Goal: Information Seeking & Learning: Learn about a topic

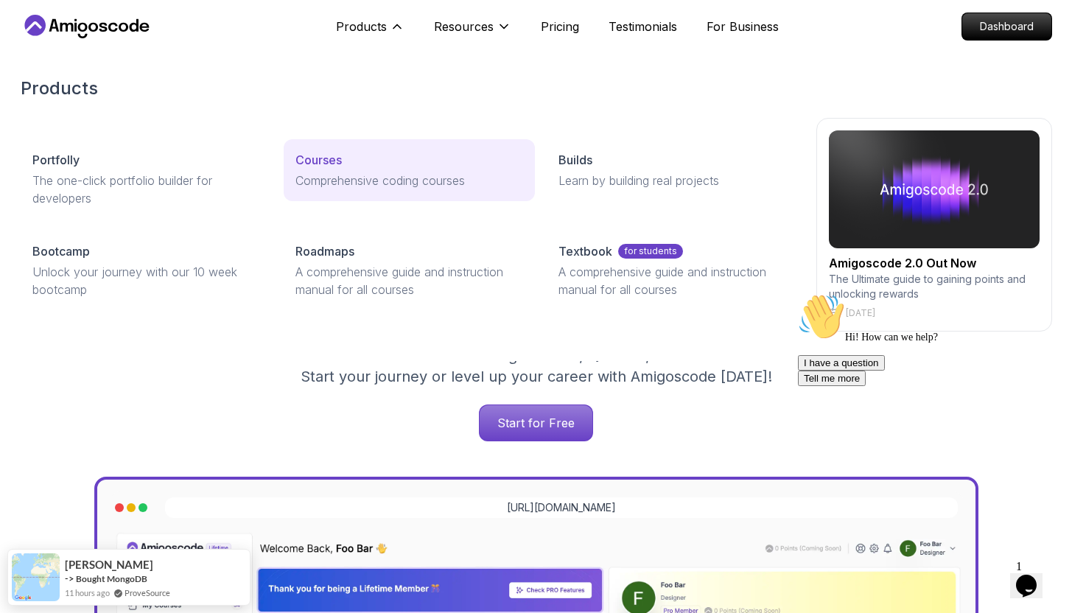
click at [366, 177] on p "Comprehensive coding courses" at bounding box center [409, 181] width 228 height 18
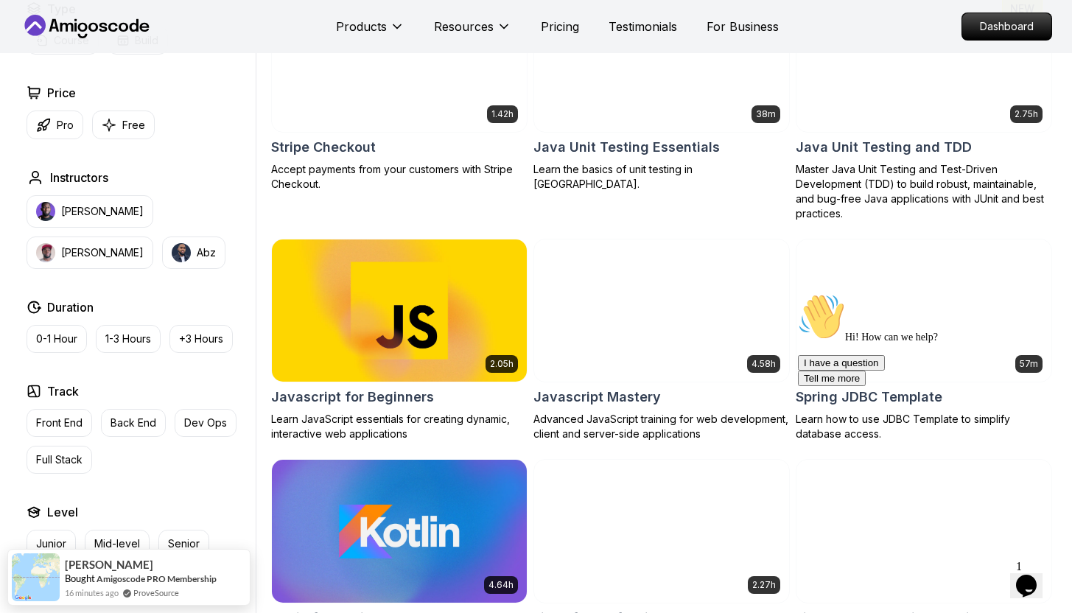
scroll to position [2578, 0]
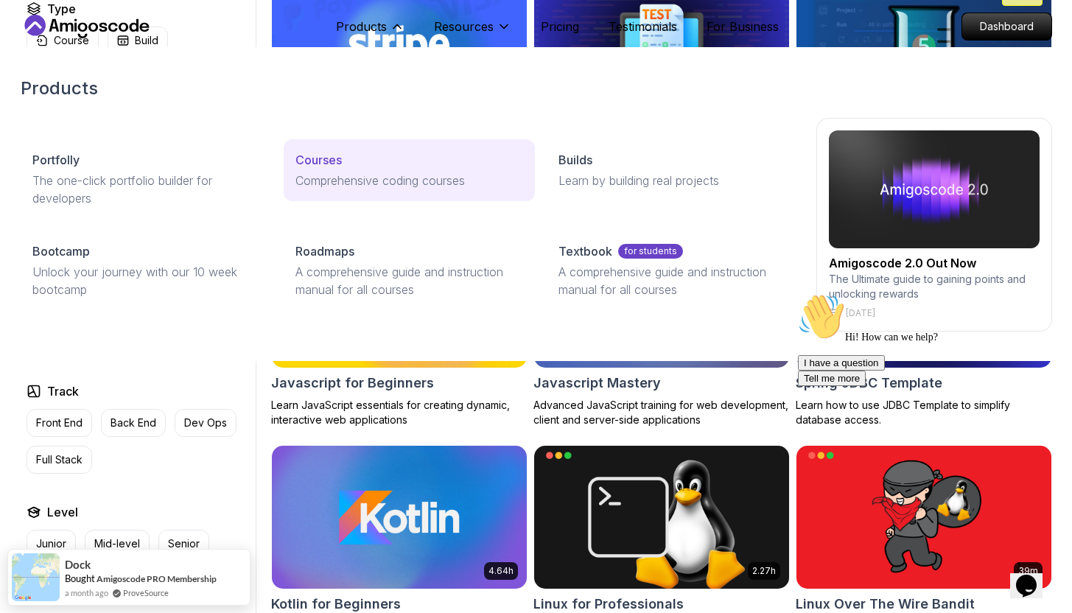
click at [320, 148] on link "Courses Comprehensive coding courses" at bounding box center [409, 170] width 251 height 62
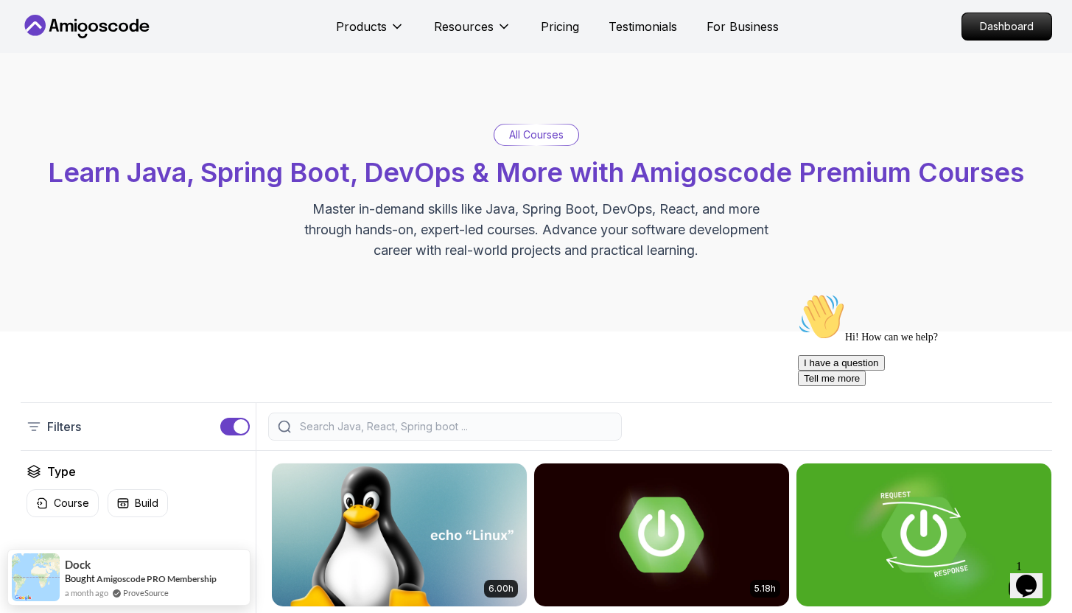
scroll to position [220, 0]
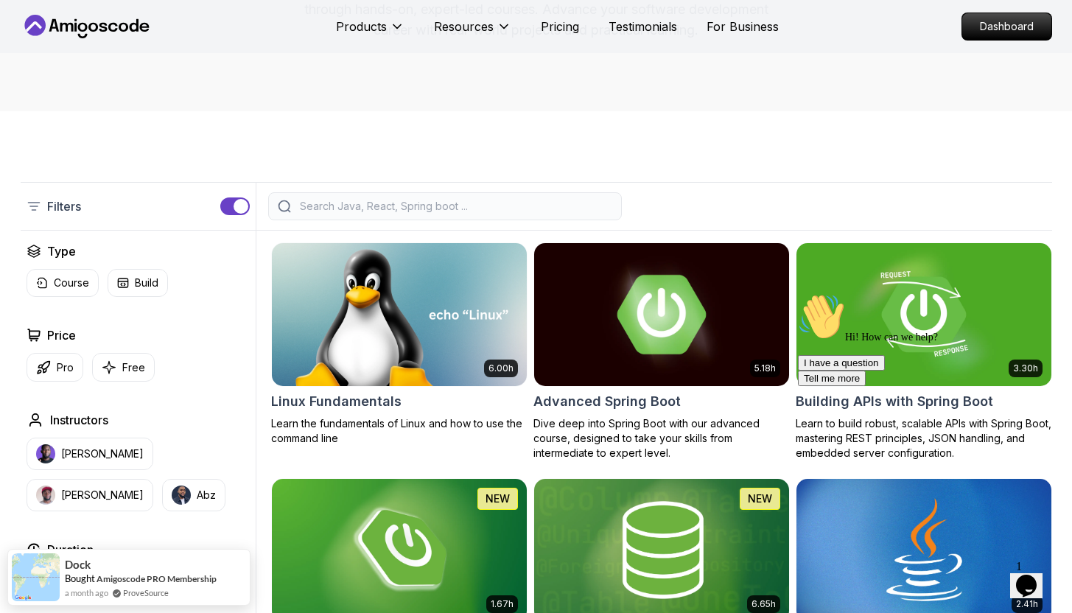
click at [616, 331] on img at bounding box center [660, 314] width 267 height 150
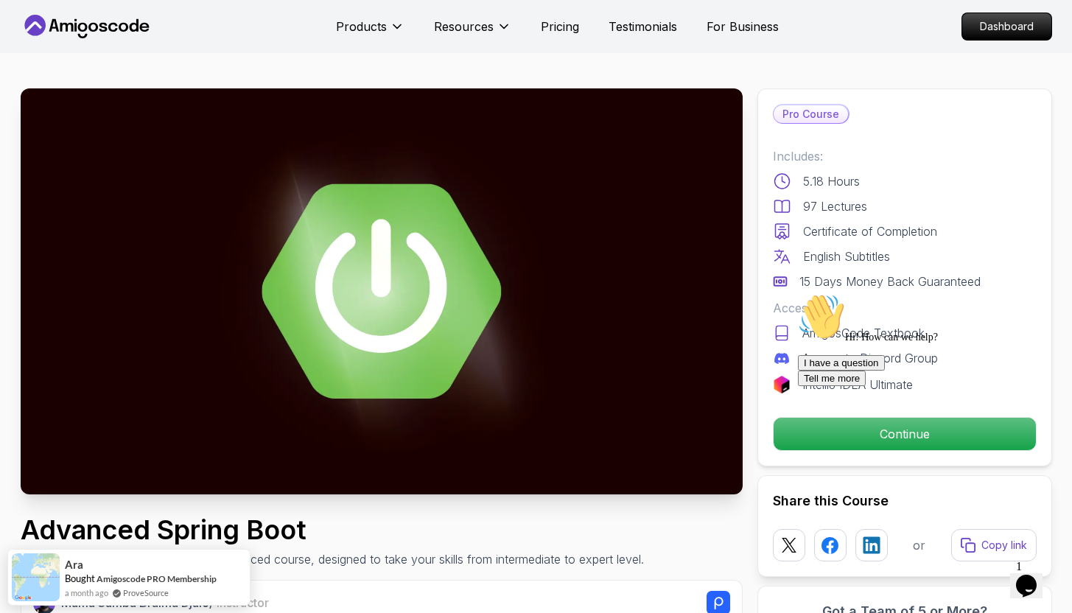
click at [768, 418] on div "Pro Course Includes: 5.18 Hours 97 Lectures Certificate of Completion English S…" at bounding box center [904, 277] width 295 height 378
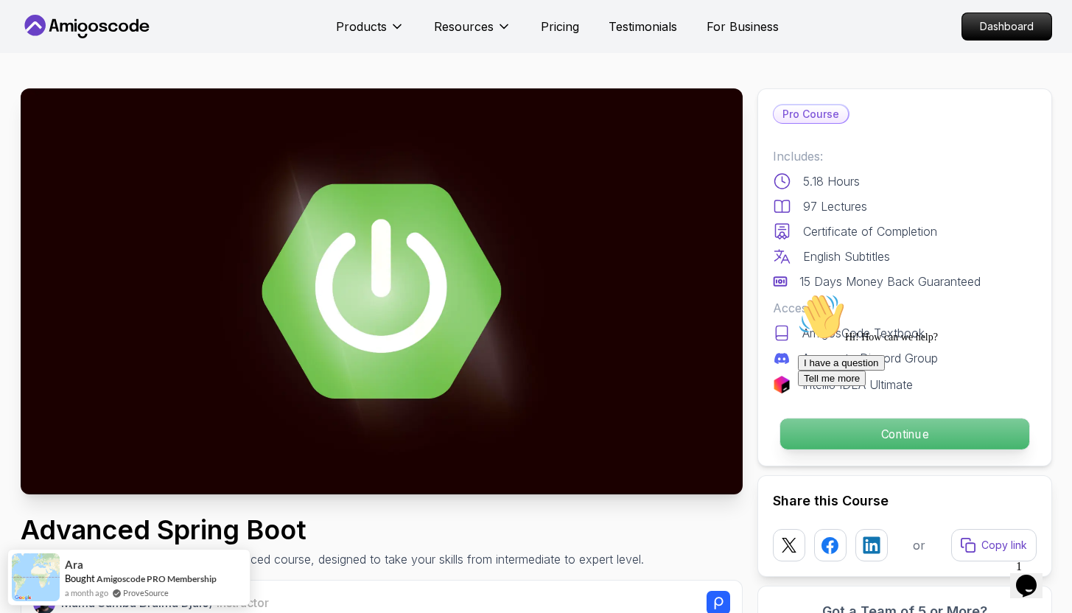
click at [781, 425] on p "Continue" at bounding box center [903, 433] width 249 height 31
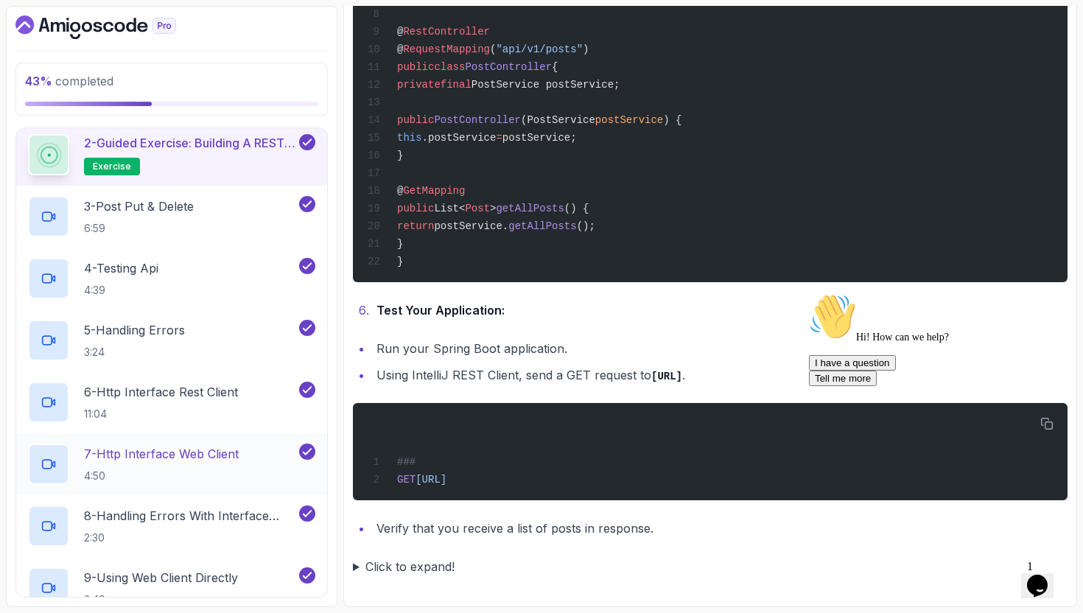
scroll to position [772, 0]
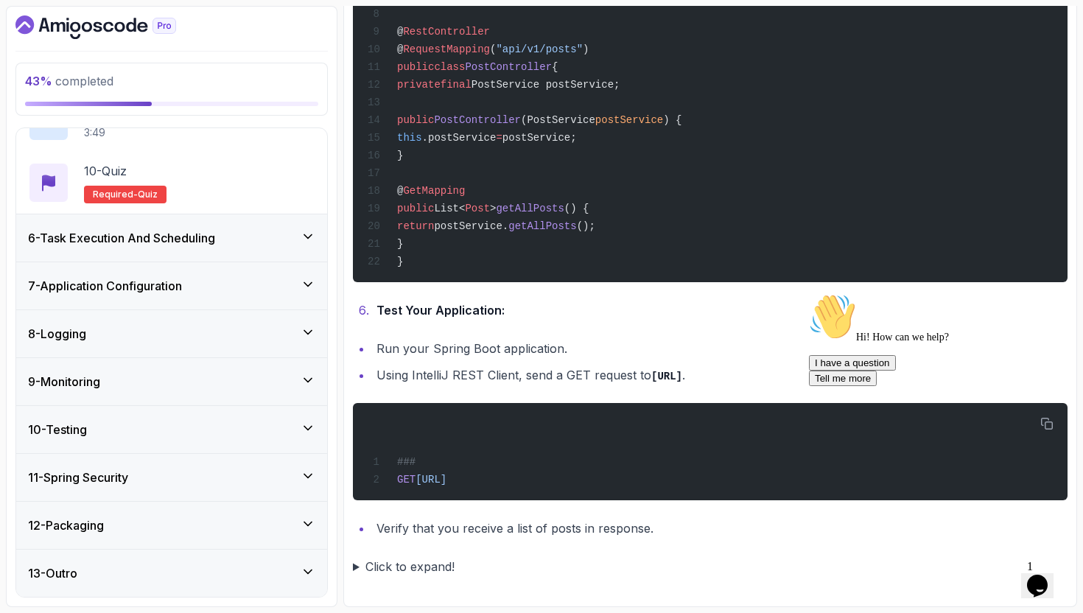
click at [255, 252] on div "6 - Task Execution And Scheduling" at bounding box center [171, 237] width 311 height 47
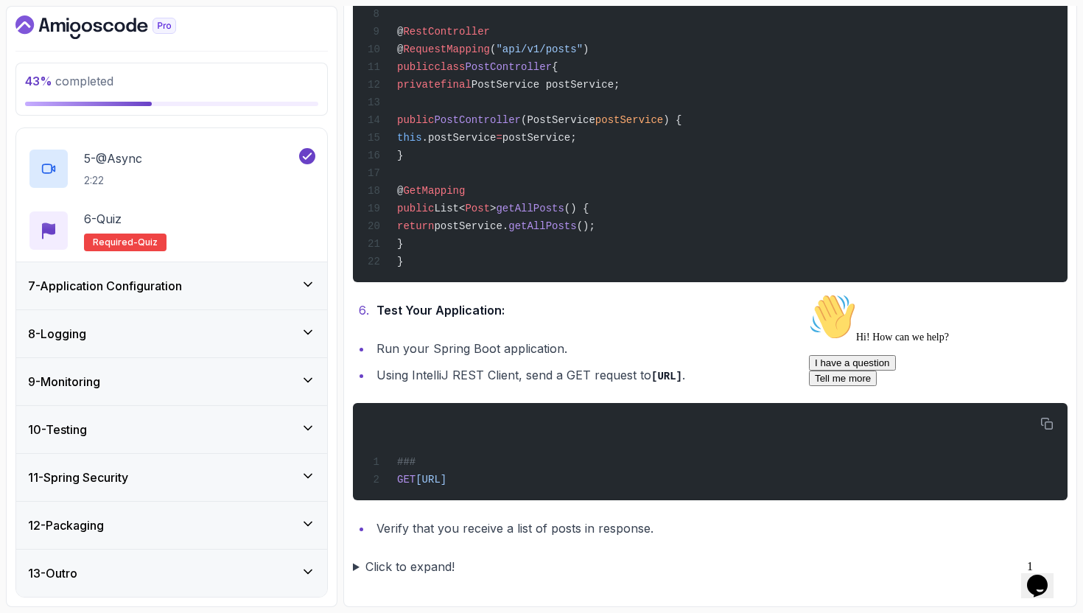
click at [258, 304] on div "7 - Application Configuration" at bounding box center [171, 285] width 311 height 47
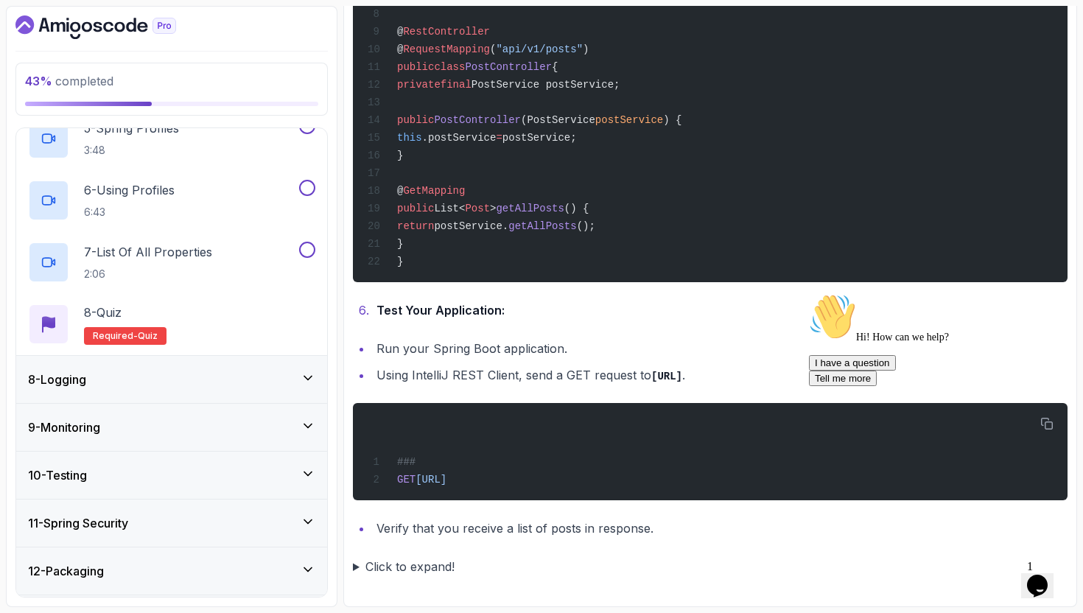
click at [267, 384] on div "8 - Logging" at bounding box center [171, 379] width 287 height 18
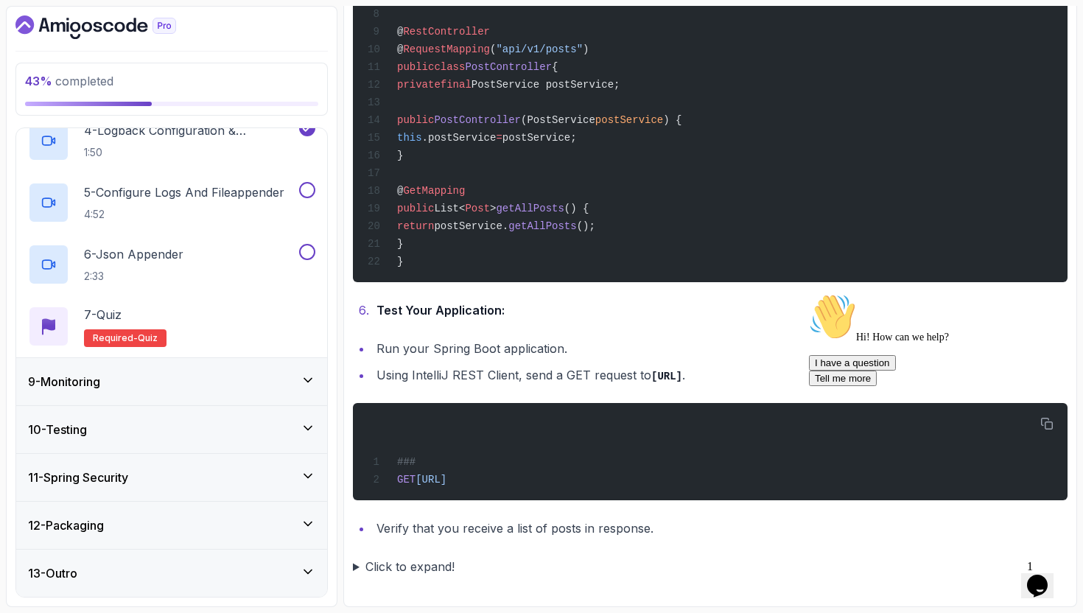
click at [289, 375] on div "9 - Monitoring" at bounding box center [171, 382] width 287 height 18
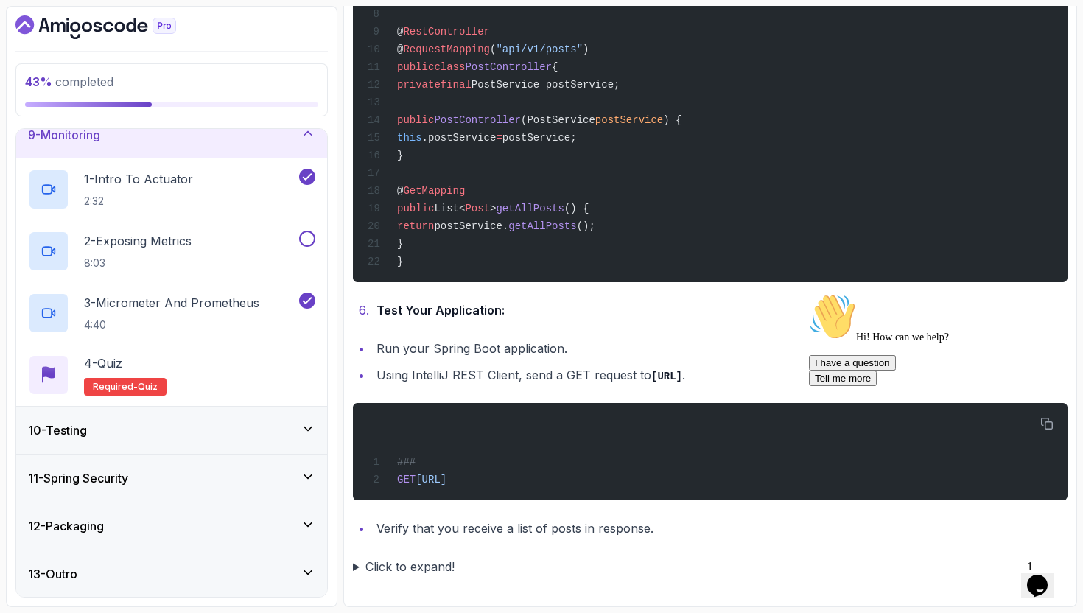
click at [278, 412] on div "10 - Testing" at bounding box center [171, 430] width 311 height 47
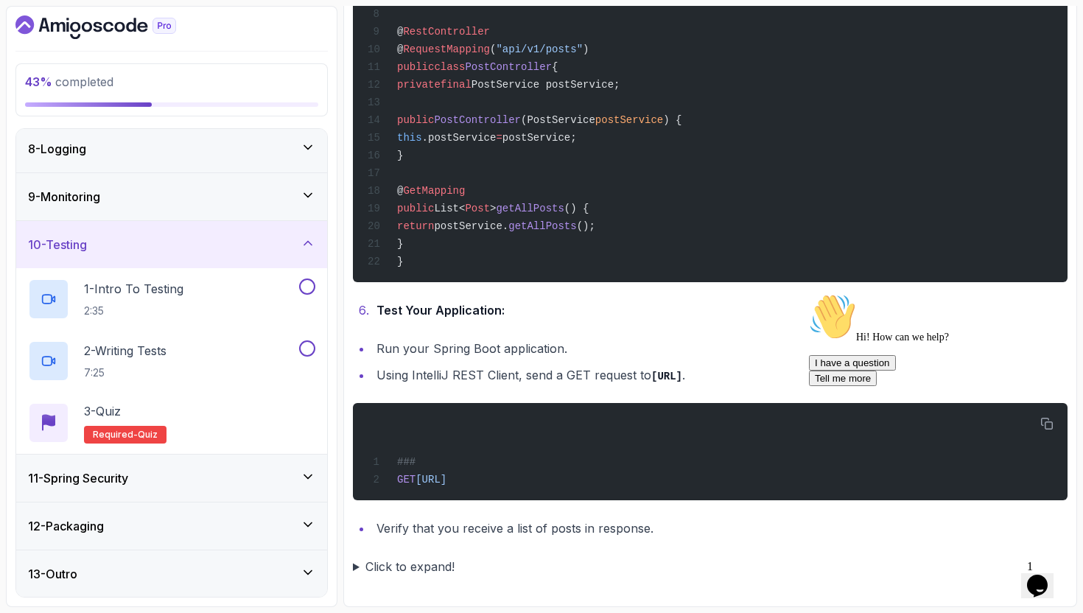
click at [260, 465] on div "11 - Spring Security" at bounding box center [171, 477] width 311 height 47
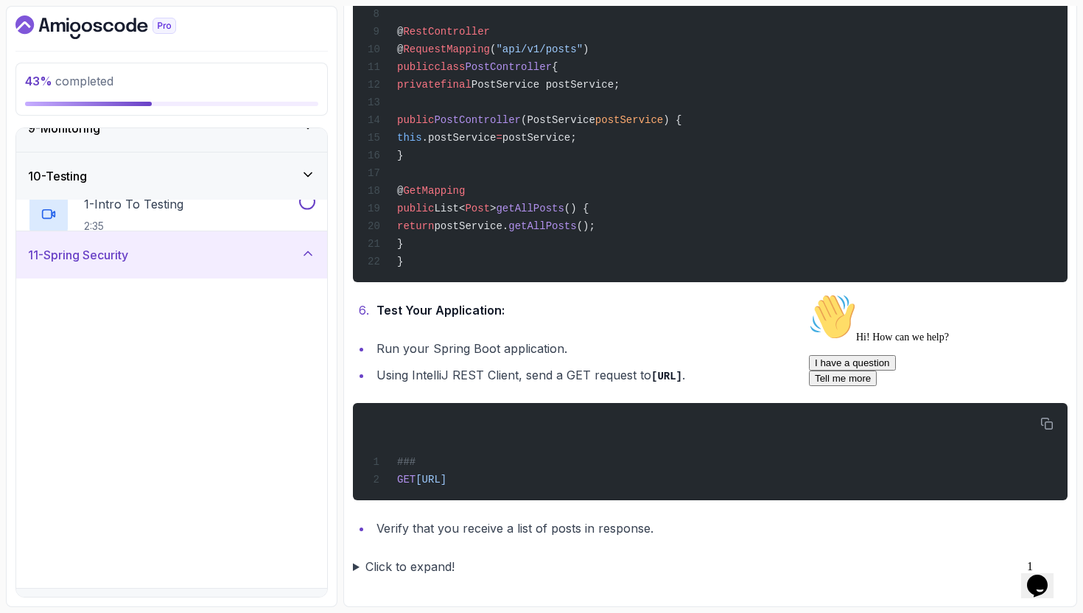
scroll to position [522, 0]
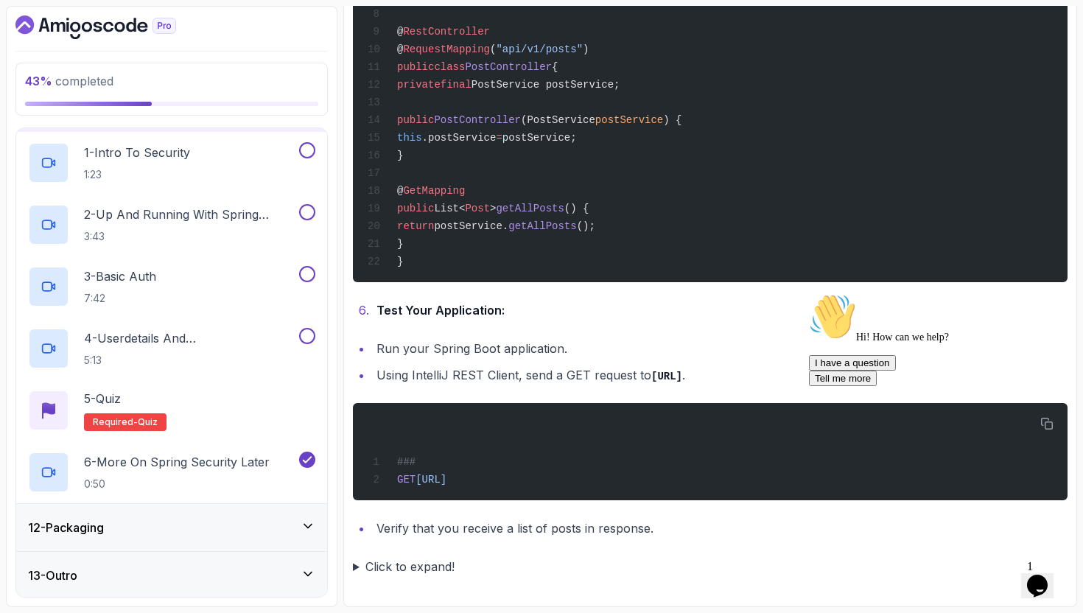
click at [221, 521] on div "12 - Packaging" at bounding box center [171, 527] width 287 height 18
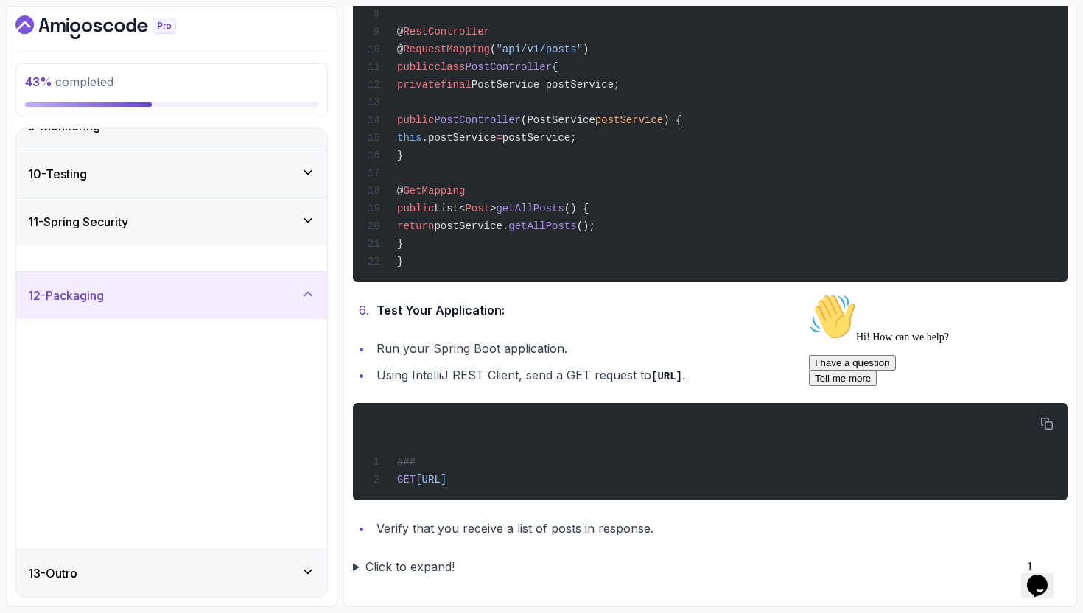
scroll to position [401, 0]
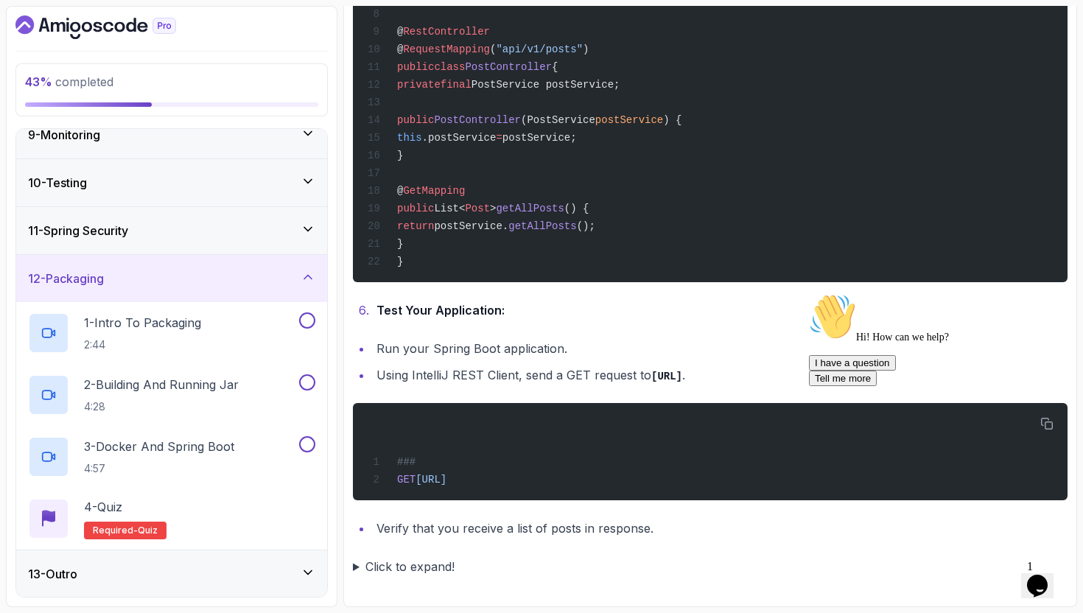
click at [288, 242] on div "11 - Spring Security" at bounding box center [171, 230] width 311 height 47
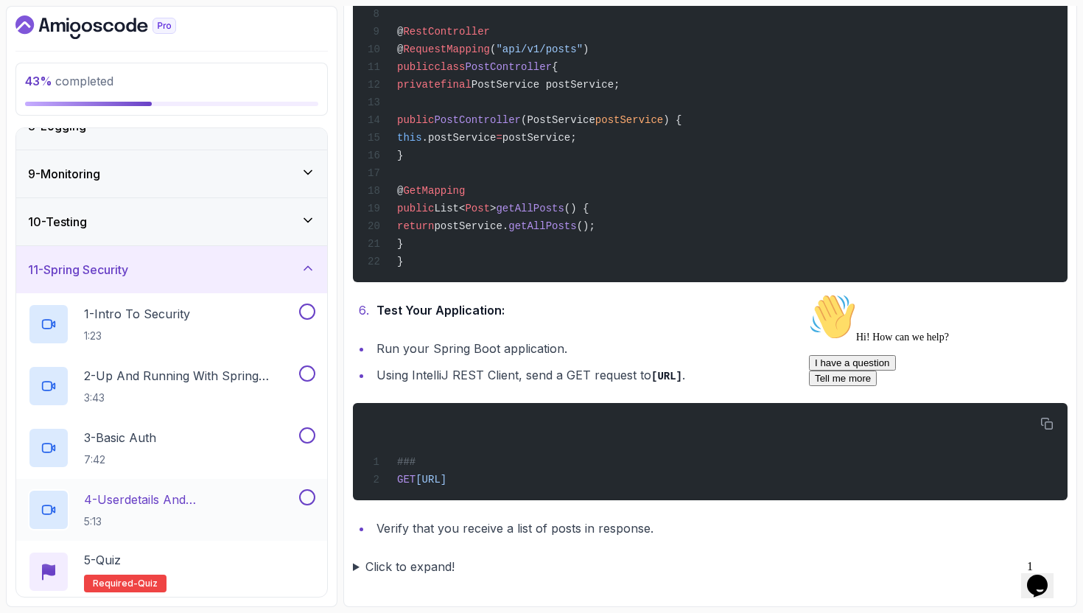
scroll to position [524, 0]
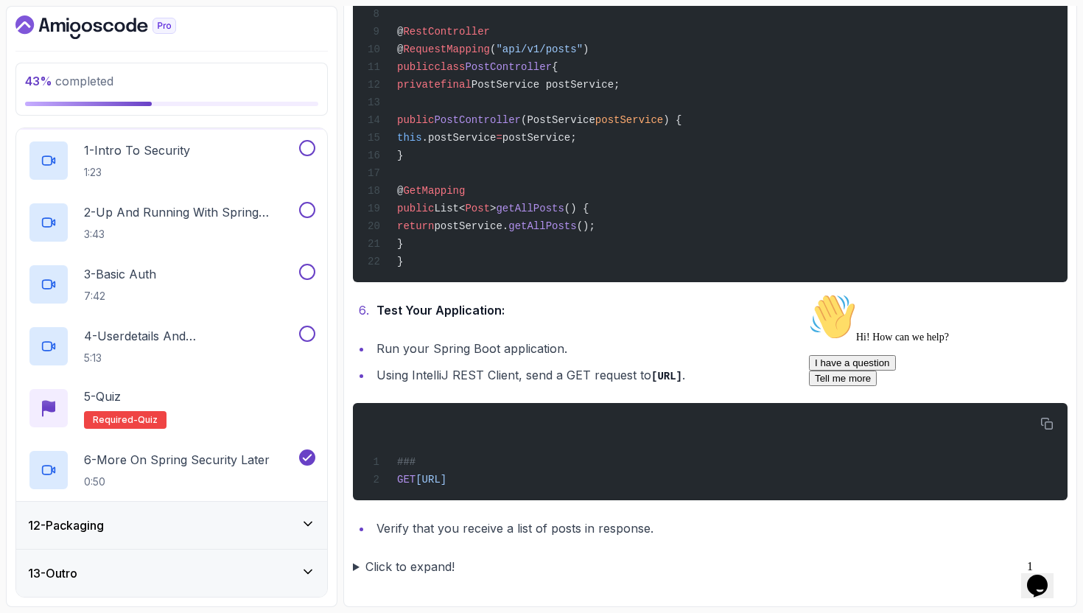
click at [189, 516] on div "12 - Packaging" at bounding box center [171, 525] width 311 height 47
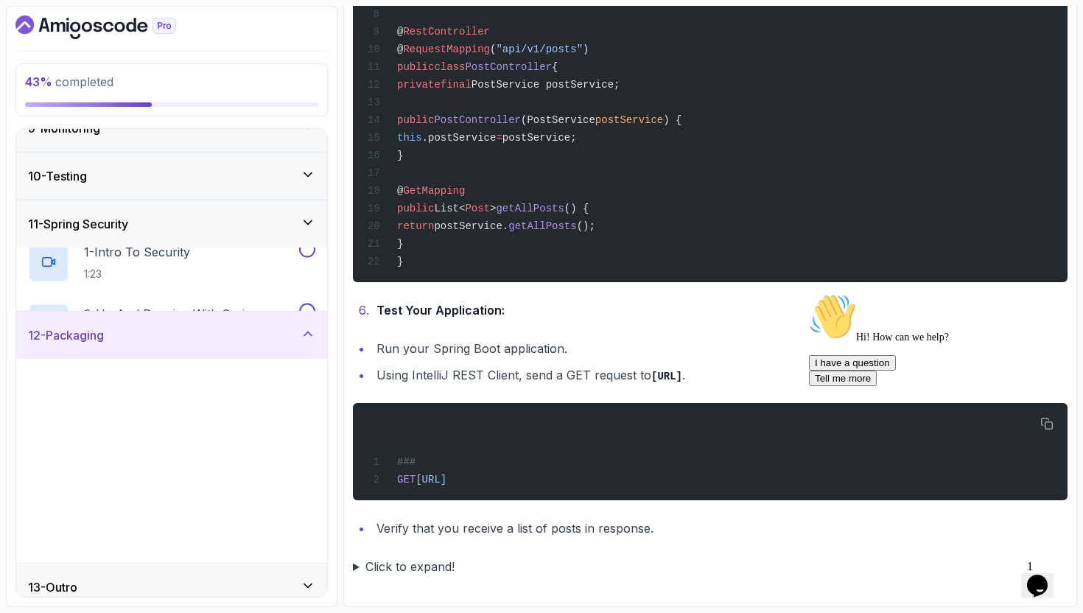
scroll to position [401, 0]
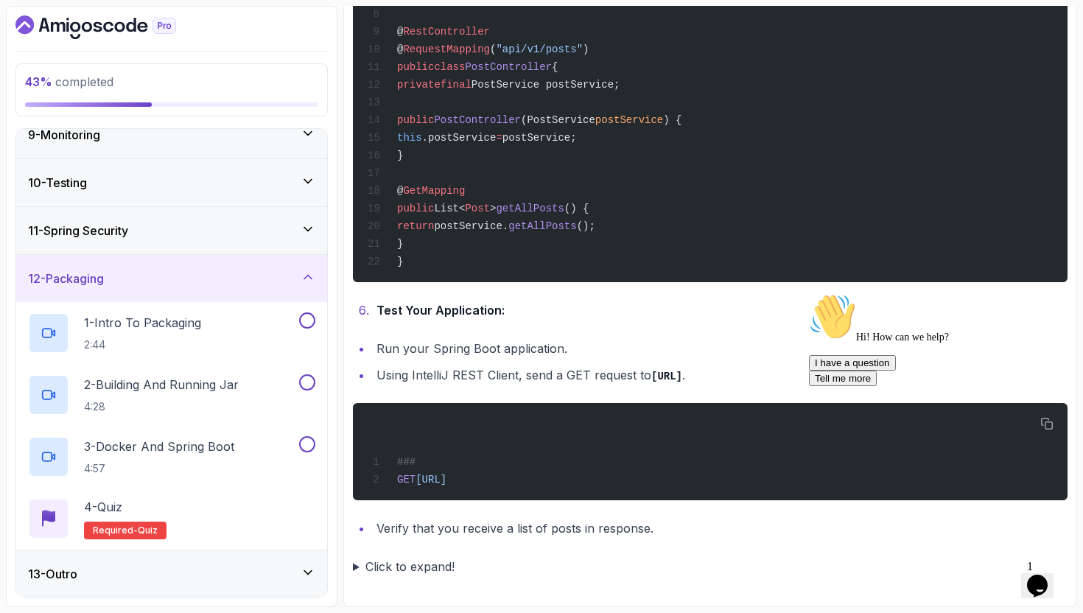
click at [207, 565] on div "13 - Outro" at bounding box center [171, 574] width 287 height 18
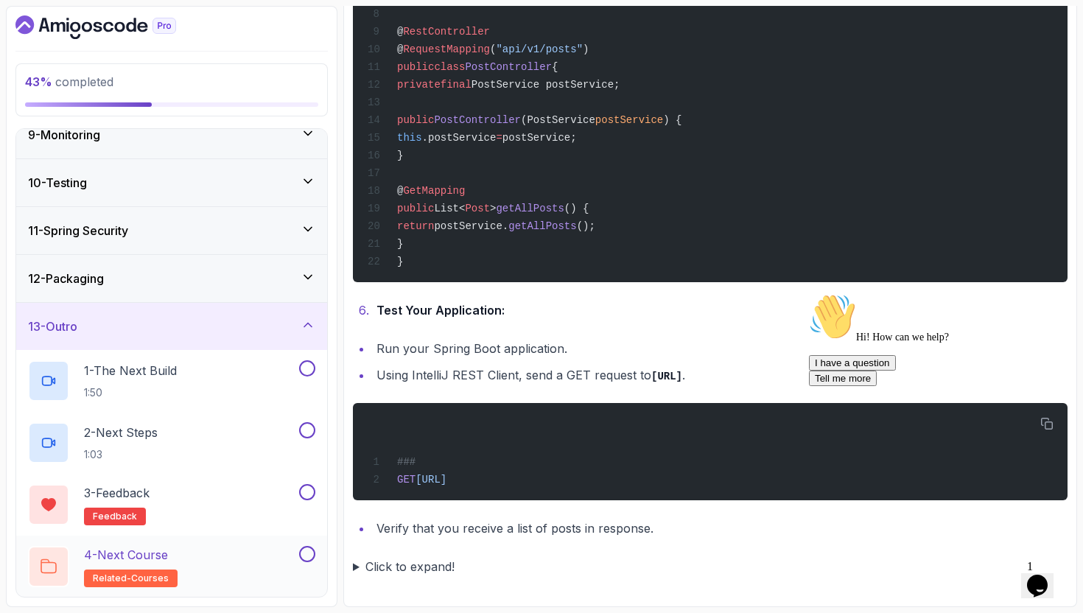
click at [219, 544] on div "4 - Next Course related-courses" at bounding box center [171, 566] width 311 height 62
click at [253, 556] on div "4 - Next Course related-courses" at bounding box center [162, 566] width 268 height 41
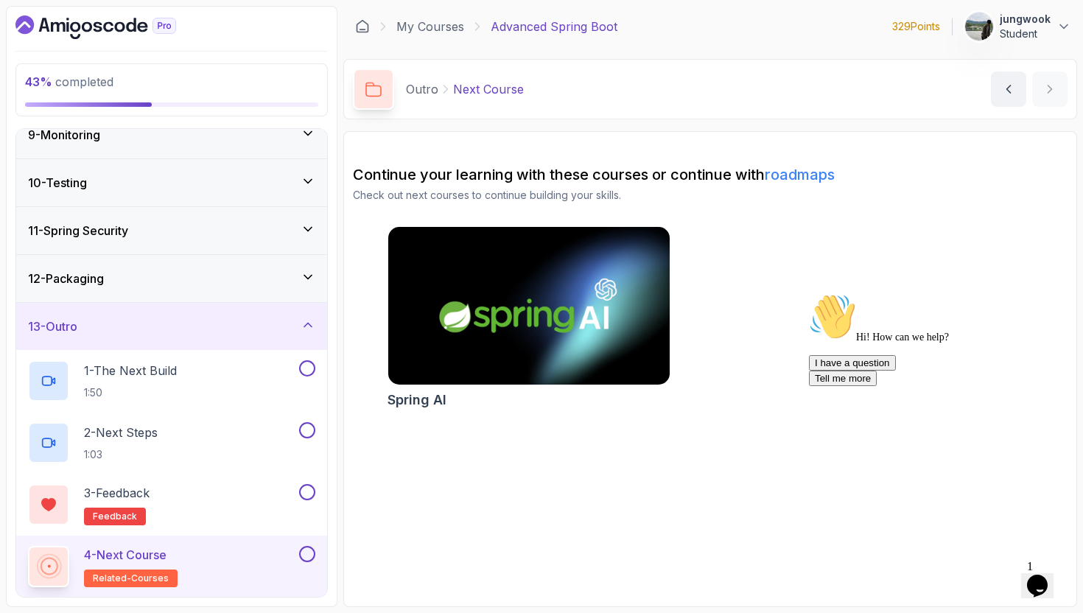
click at [86, 32] on icon "Dashboard" at bounding box center [95, 27] width 161 height 24
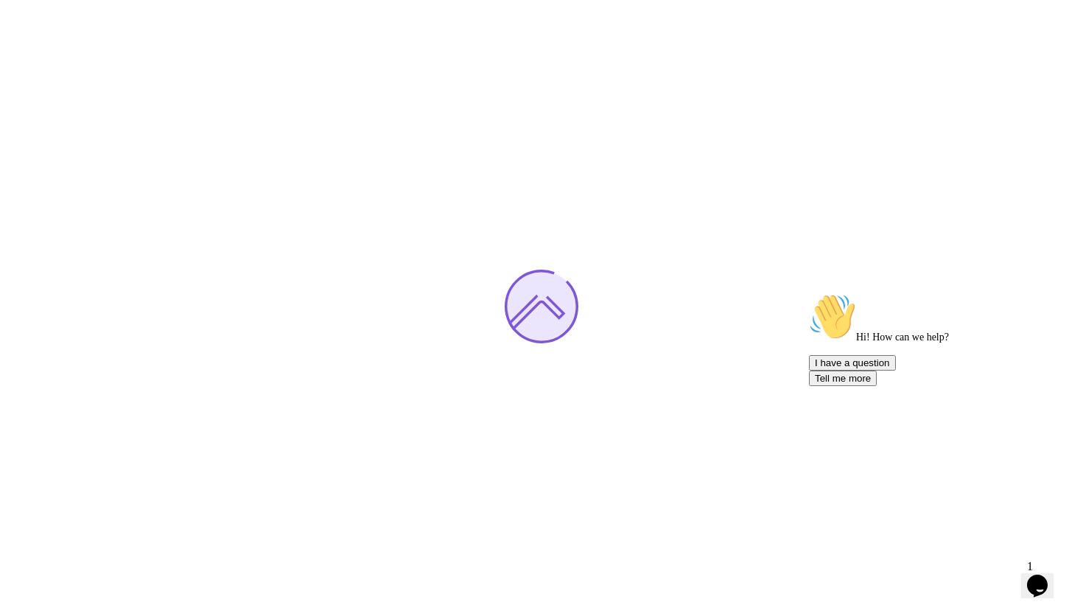
click at [1025, 587] on div "Opens Chat This icon Opens the chat window." at bounding box center [1037, 586] width 24 height 24
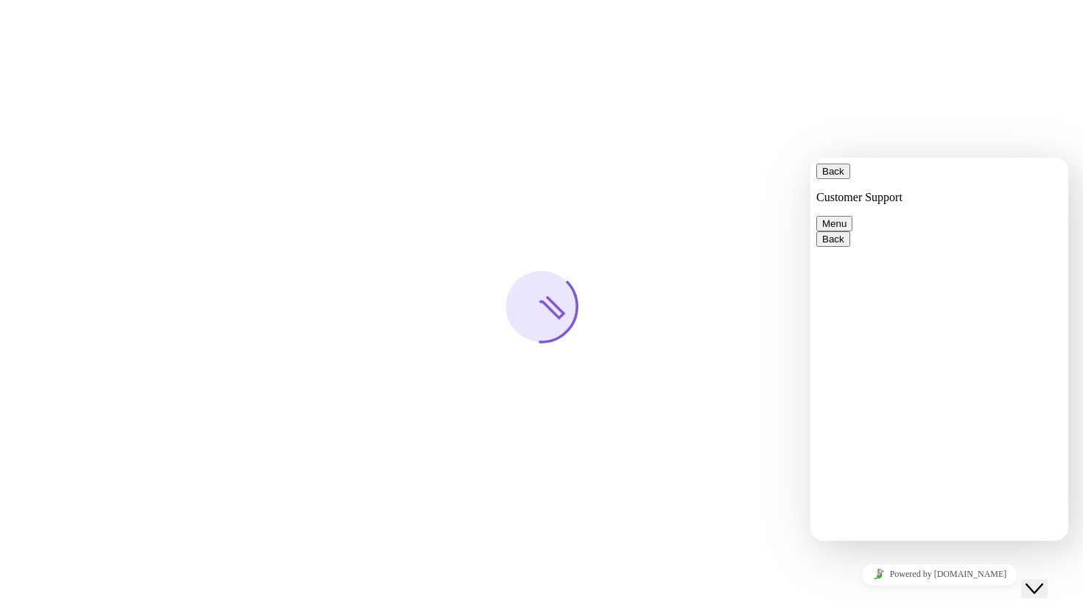
click at [1029, 583] on div "Close Chat This icon closes the chat window." at bounding box center [1034, 589] width 18 height 18
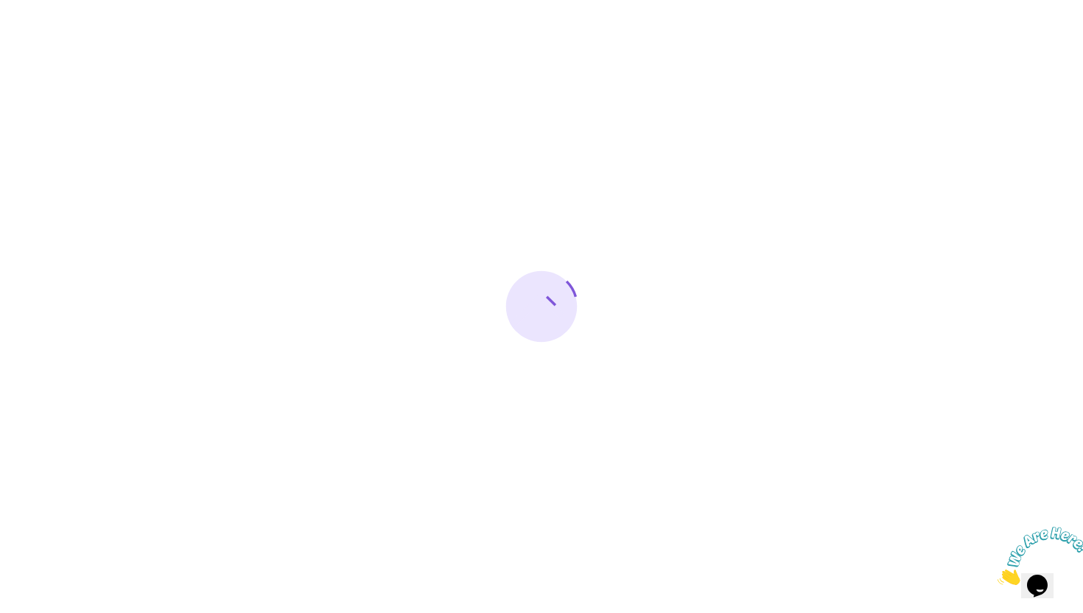
click at [1029, 583] on img at bounding box center [1042, 556] width 91 height 58
click at [1029, 583] on div "Close Chat This icon closes the chat window." at bounding box center [1034, 589] width 18 height 18
click at [997, 574] on icon "Close" at bounding box center [997, 580] width 0 height 13
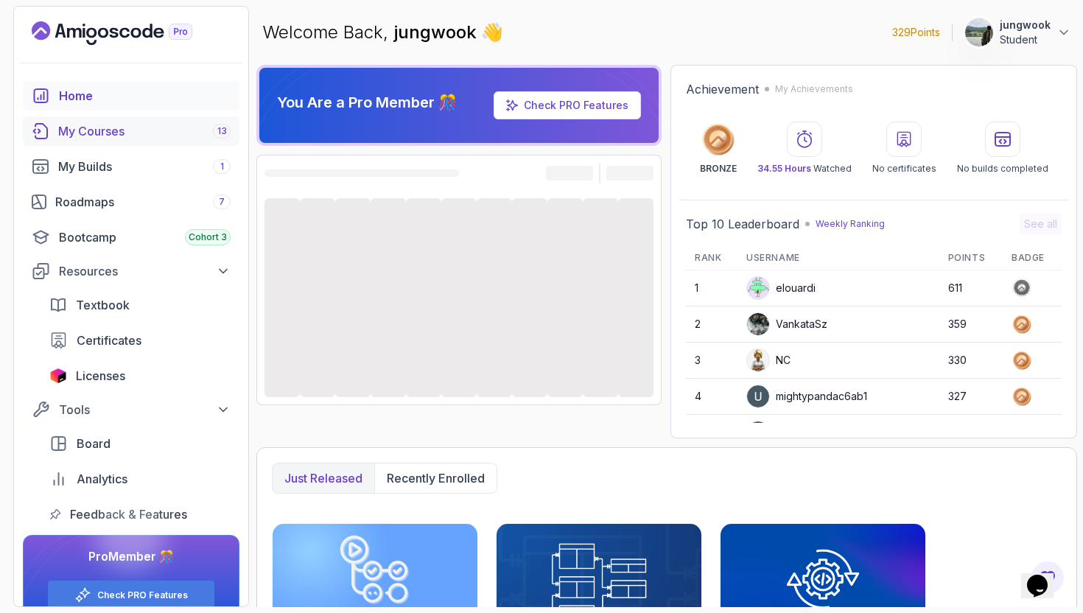
click at [87, 133] on div "My Courses 13" at bounding box center [144, 131] width 172 height 18
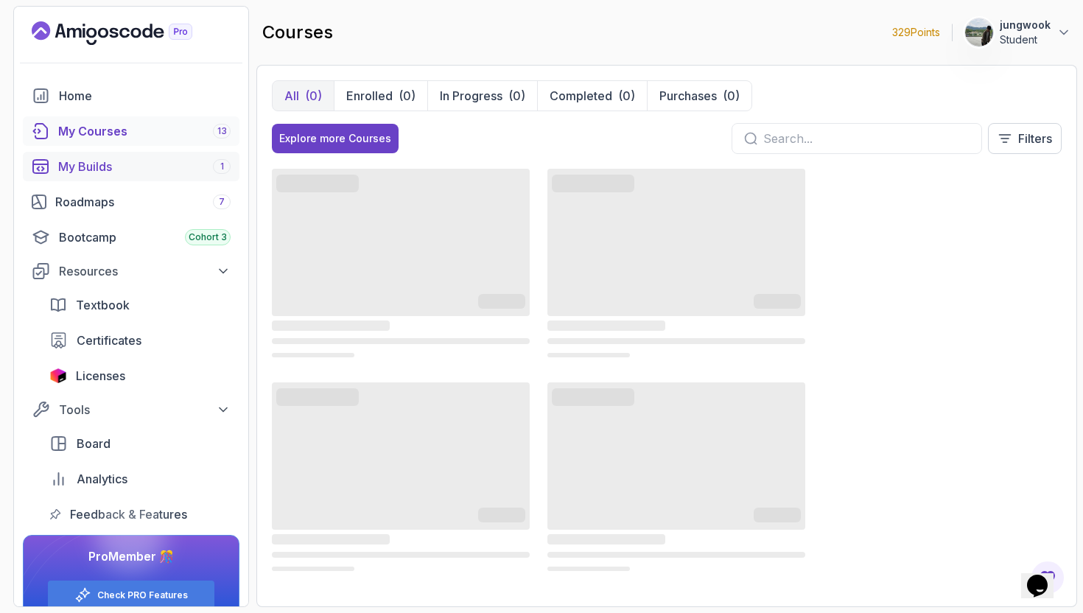
click at [133, 175] on div "My Builds 1" at bounding box center [144, 167] width 172 height 18
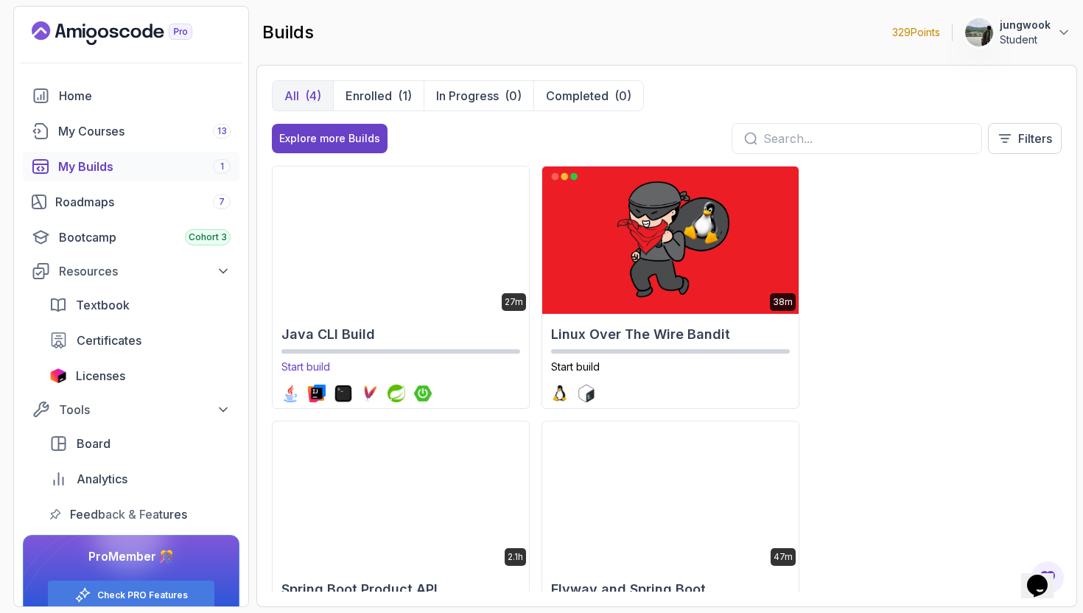
scroll to position [90, 0]
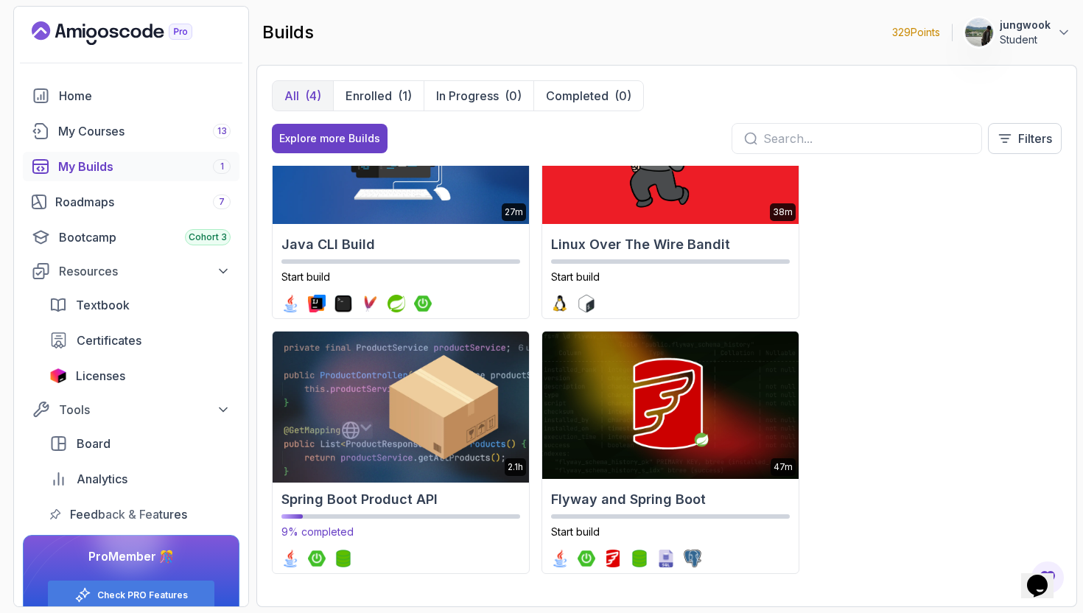
click at [429, 409] on img at bounding box center [400, 405] width 269 height 155
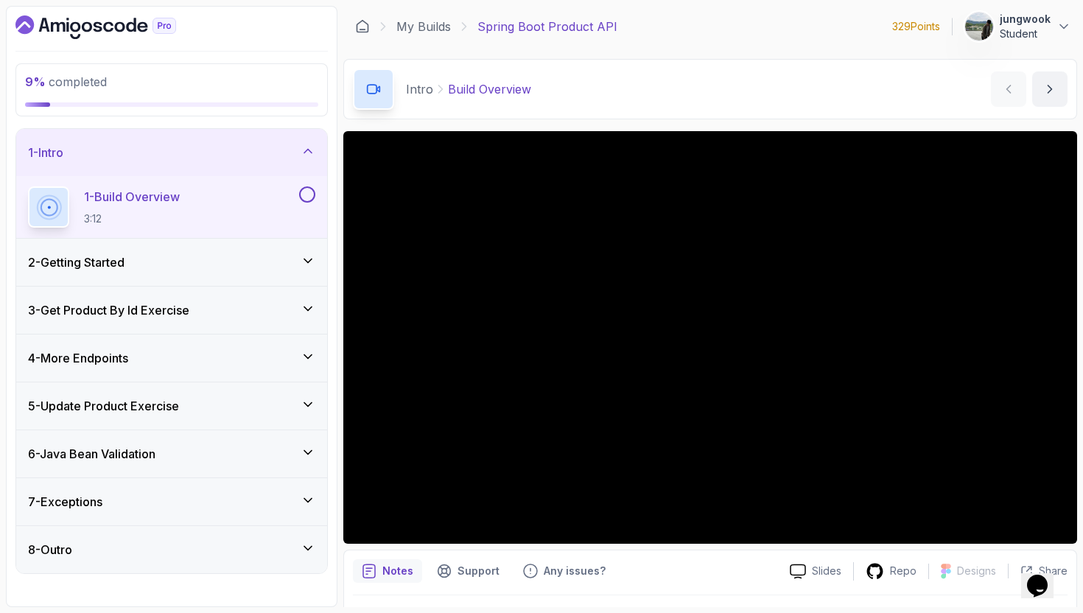
click at [266, 259] on div "2 - Getting Started" at bounding box center [171, 262] width 287 height 18
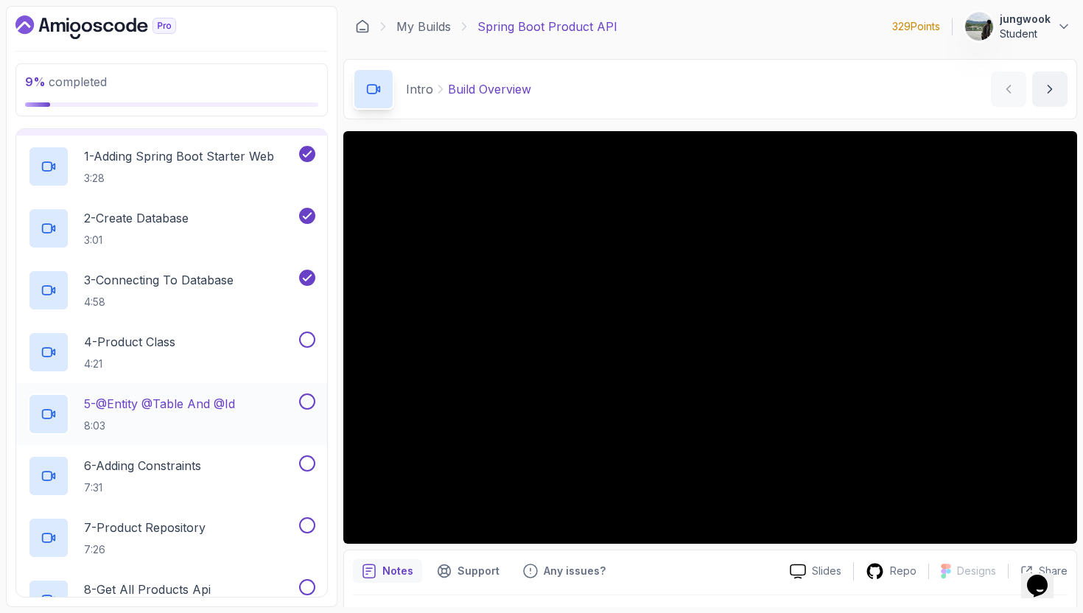
scroll to position [97, 0]
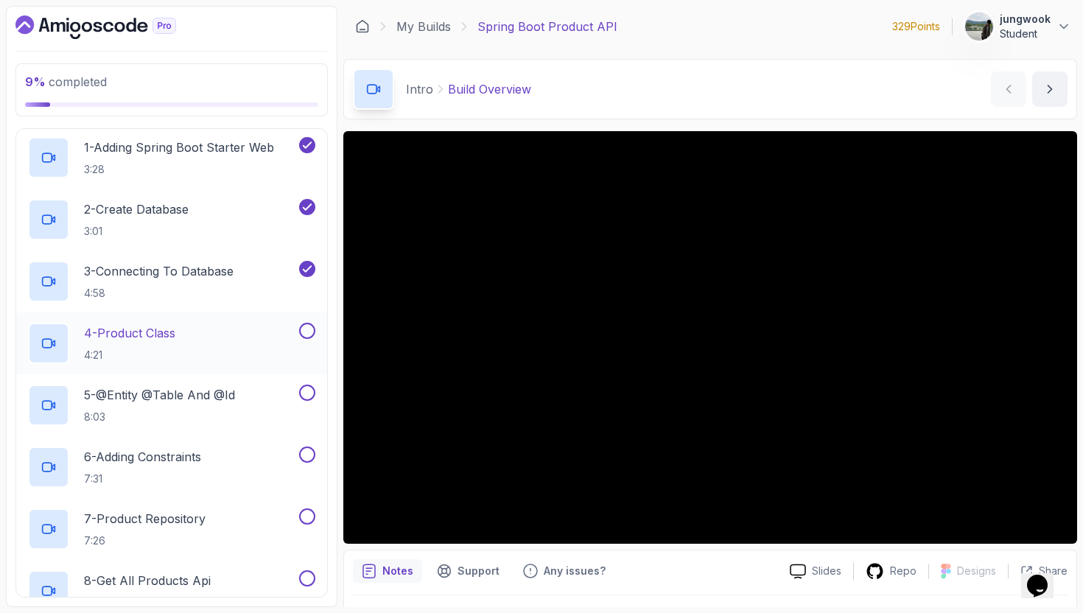
click at [247, 332] on div "4 - Product Class 4:21" at bounding box center [162, 343] width 268 height 41
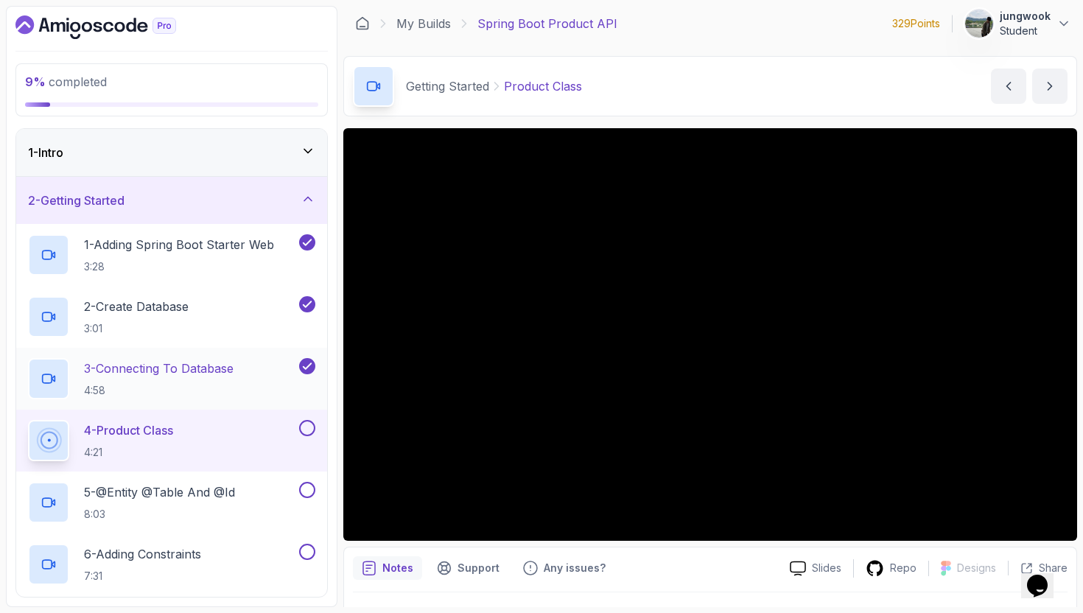
click at [227, 375] on p "3 - Connecting To Database" at bounding box center [159, 368] width 150 height 18
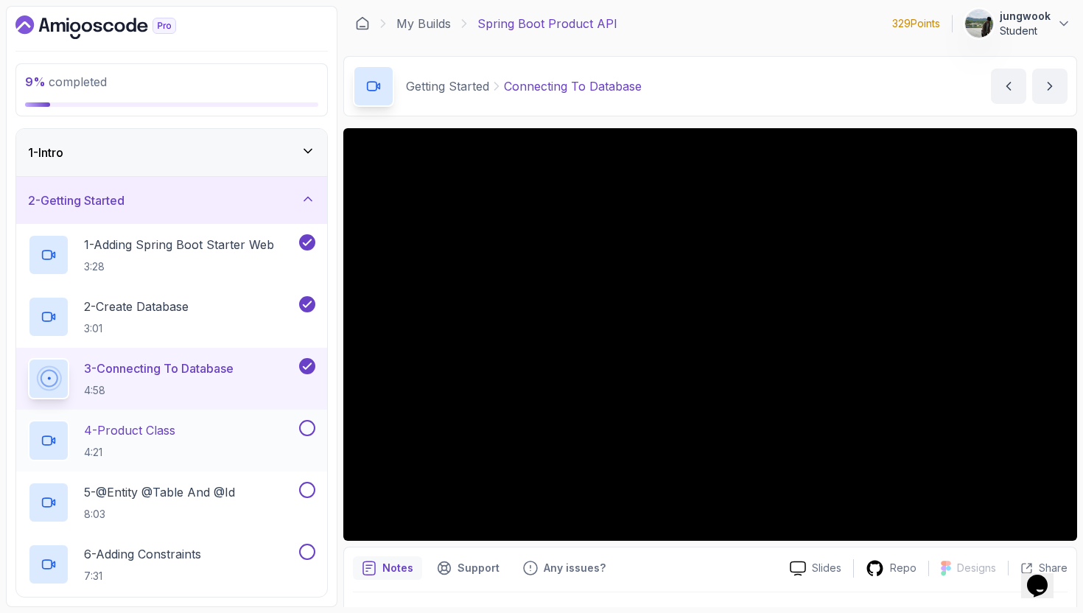
click at [225, 429] on div "4 - Product Class 4:21" at bounding box center [162, 440] width 268 height 41
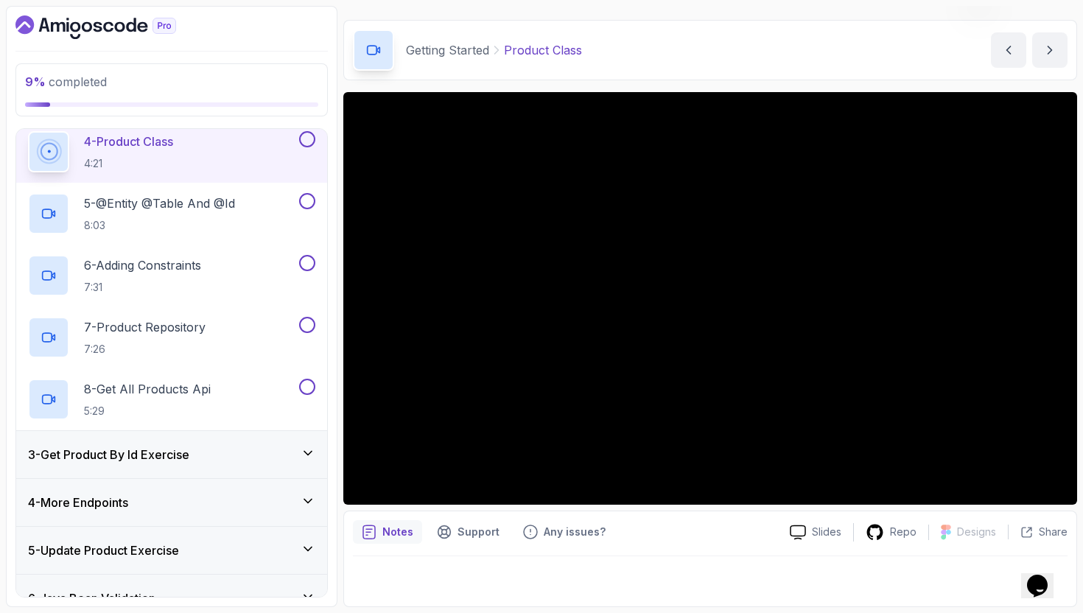
scroll to position [302, 0]
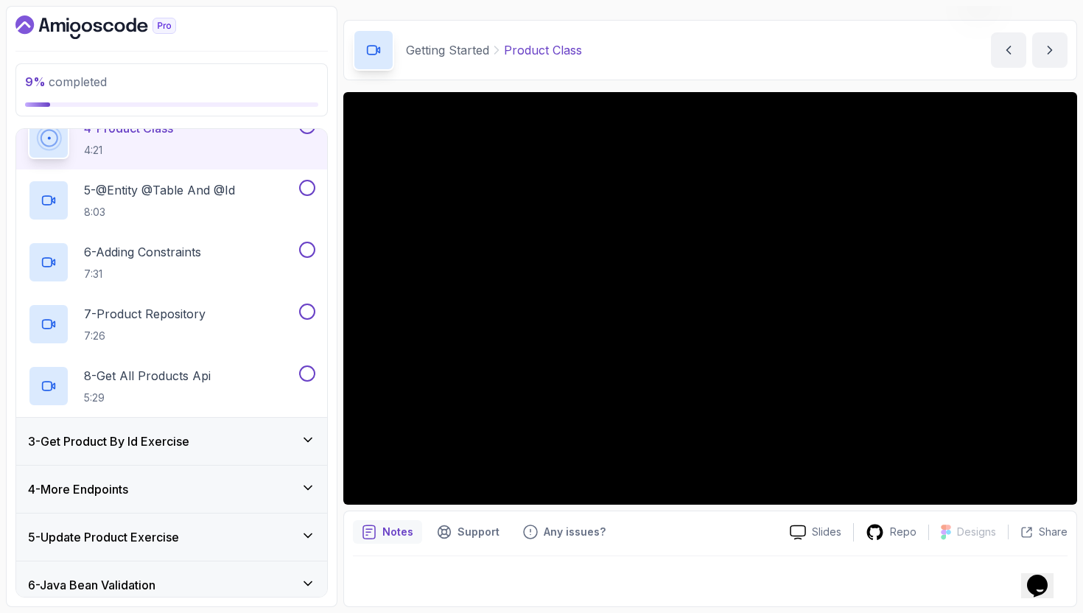
click at [169, 433] on h3 "3 - Get Product By Id Exercise" at bounding box center [108, 441] width 161 height 18
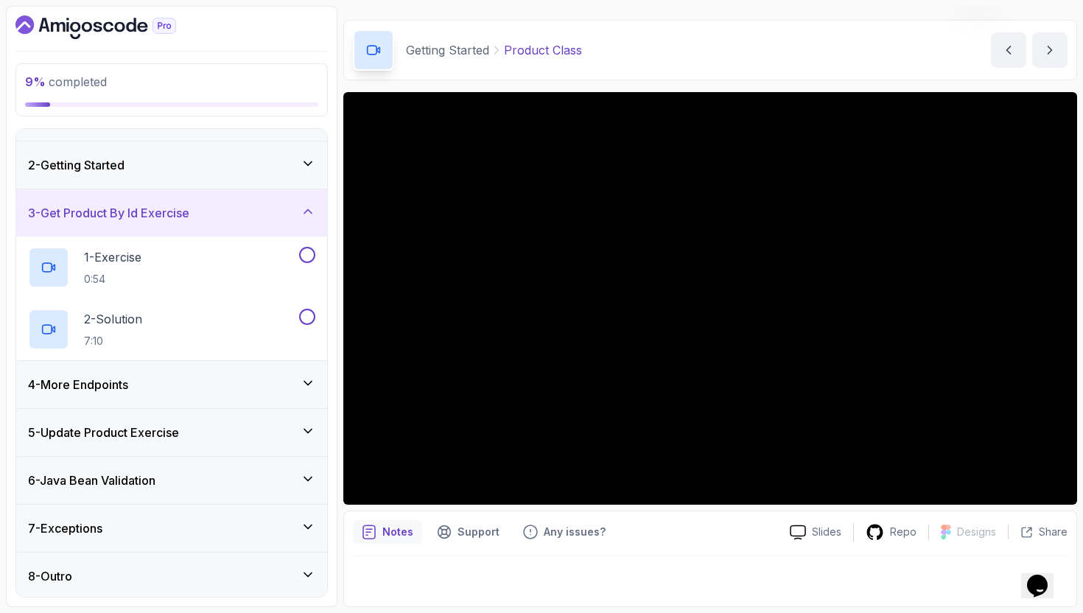
scroll to position [38, 0]
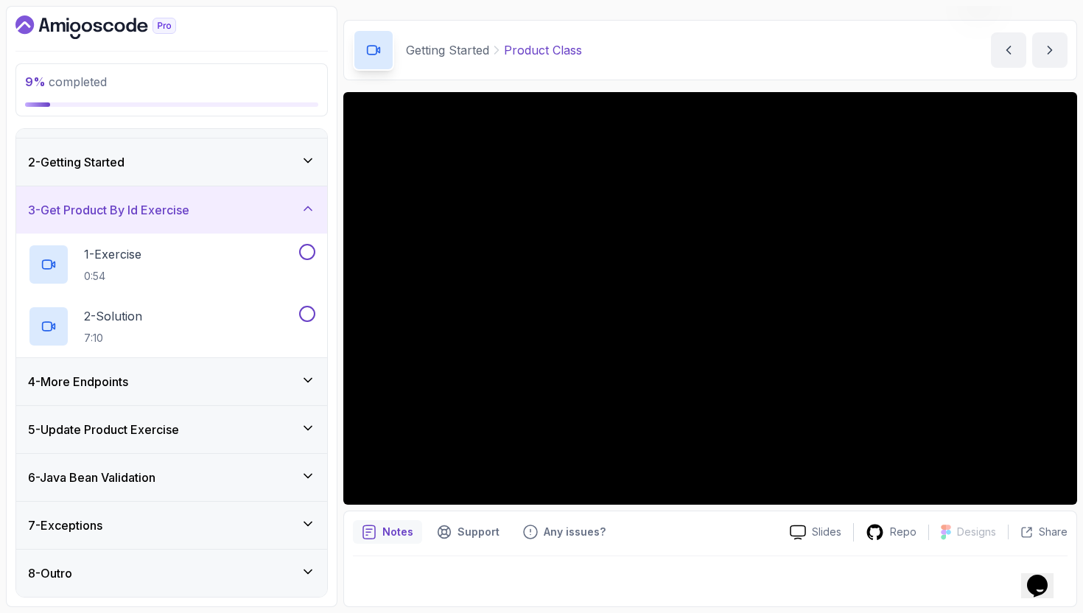
click at [179, 443] on div "5 - Update Product Exercise" at bounding box center [171, 429] width 311 height 47
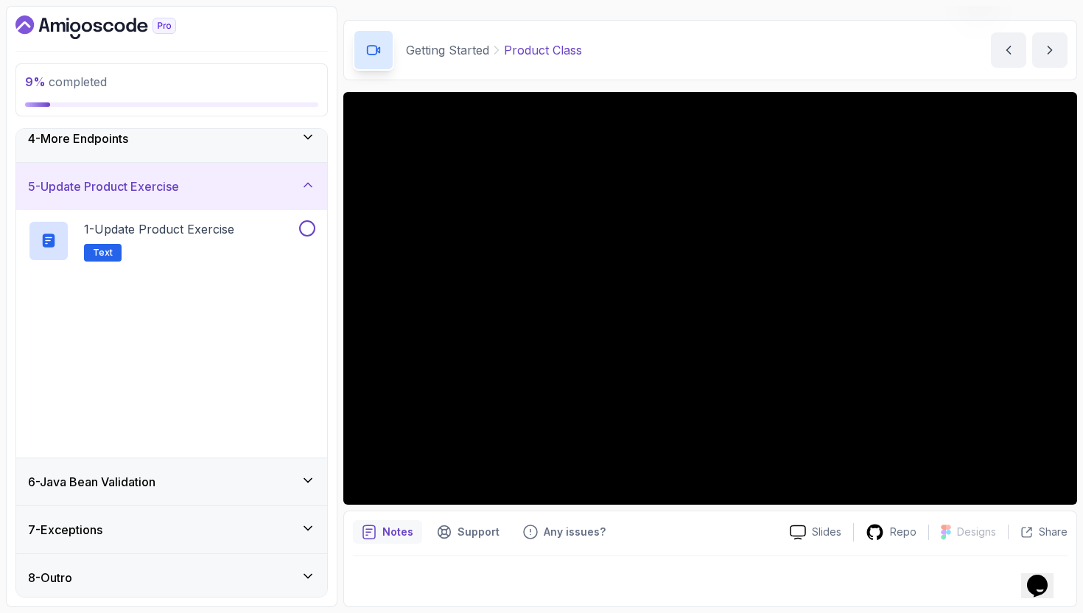
scroll to position [161, 0]
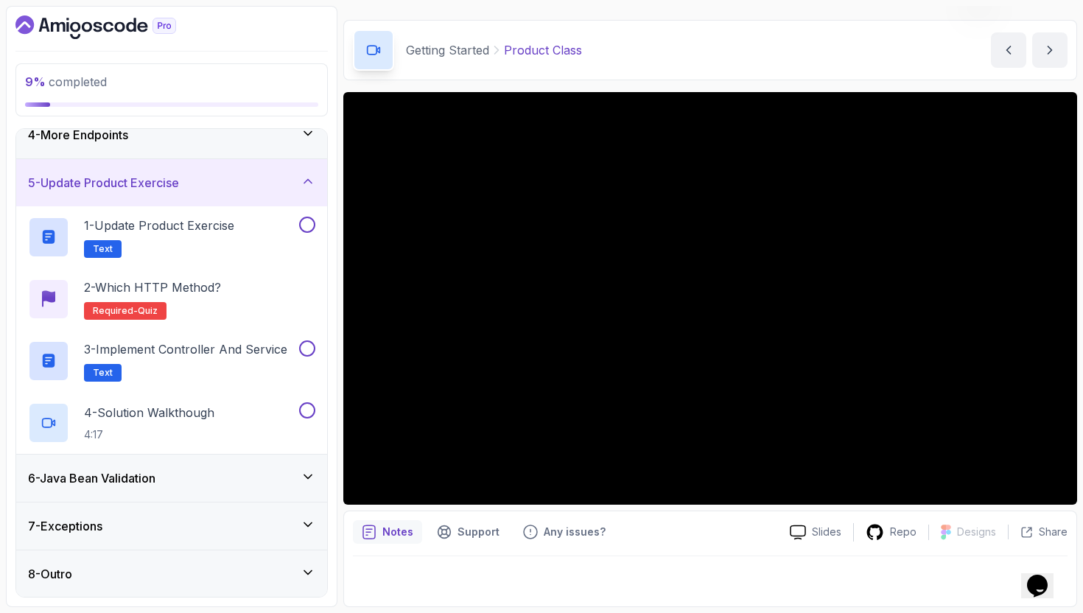
click at [214, 490] on div "6 - Java Bean Validation" at bounding box center [171, 477] width 311 height 47
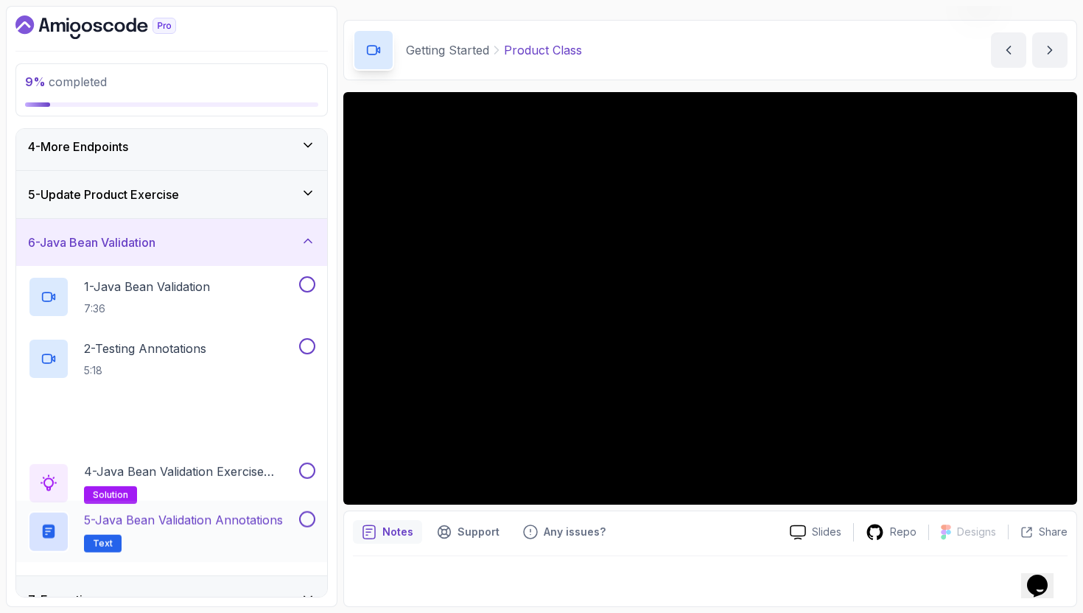
scroll to position [223, 0]
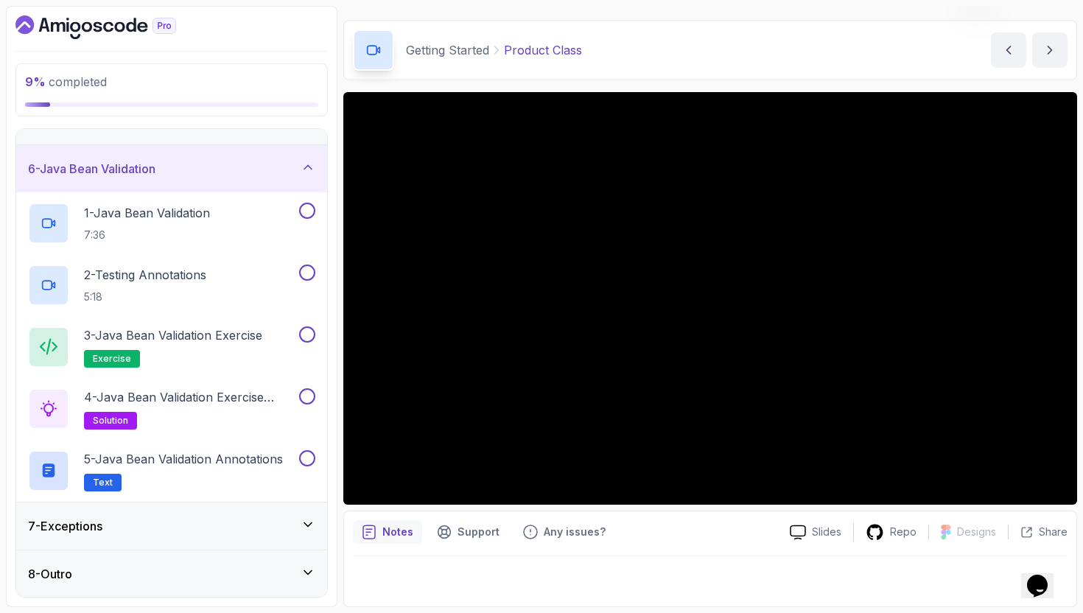
click at [205, 518] on div "7 - Exceptions" at bounding box center [171, 526] width 287 height 18
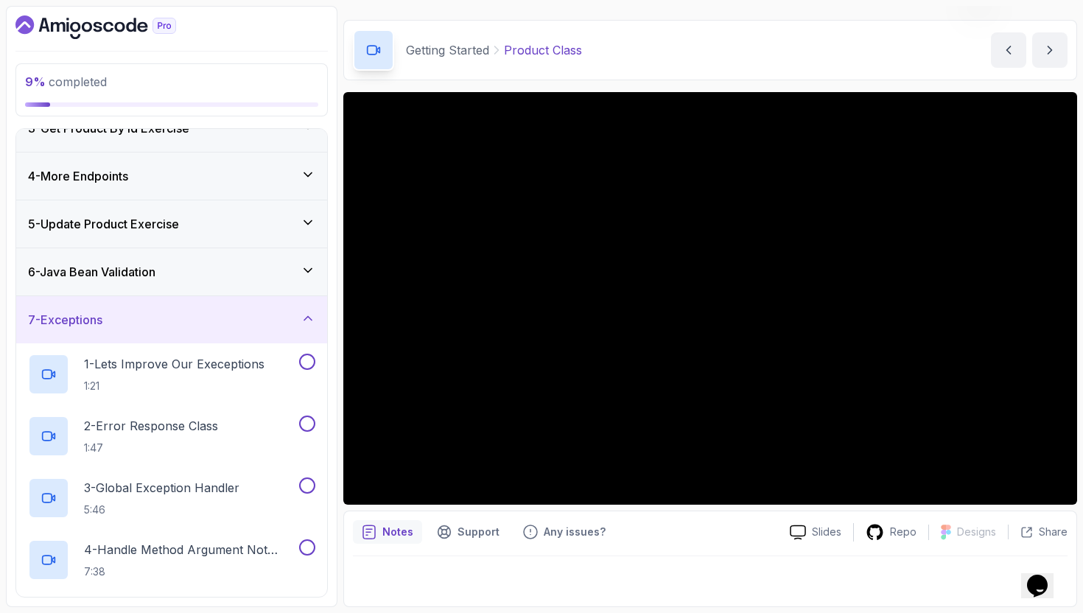
scroll to position [0, 0]
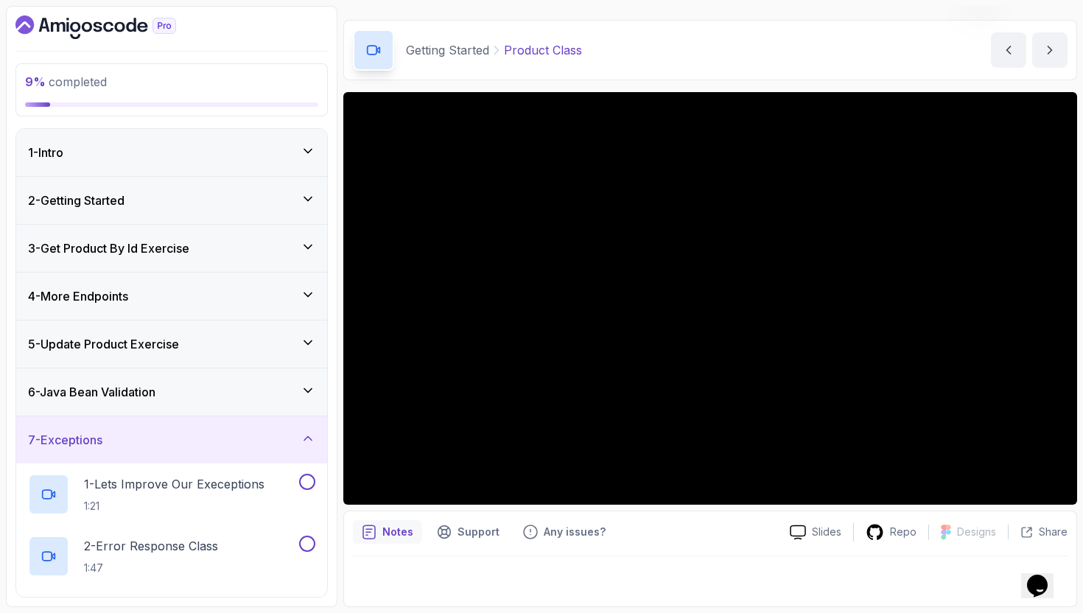
click at [215, 269] on div "3 - Get Product By Id Exercise" at bounding box center [171, 248] width 311 height 47
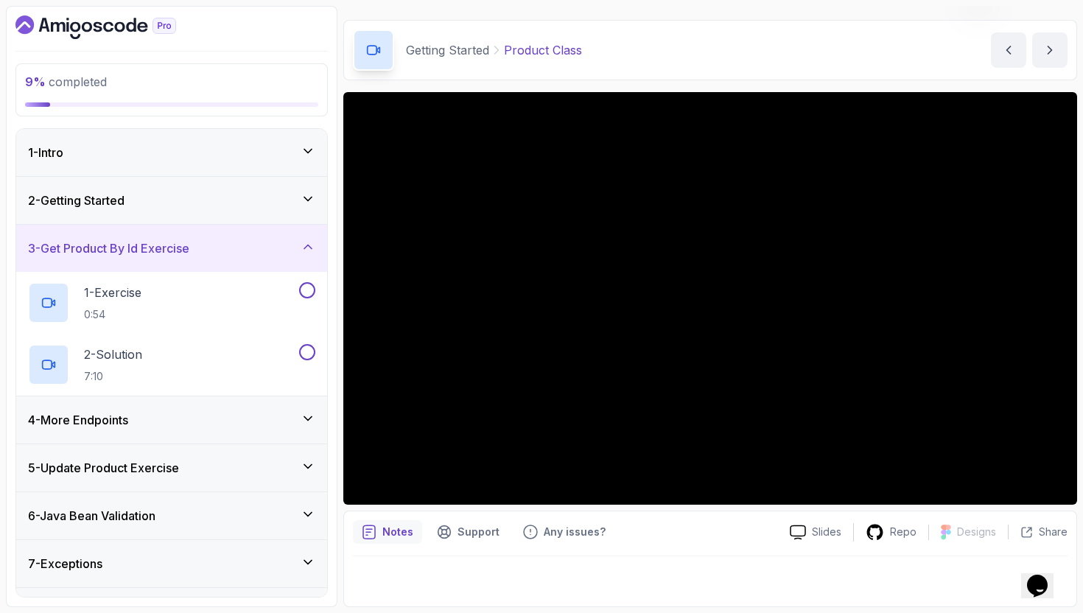
click at [181, 407] on div "4 - More Endpoints" at bounding box center [171, 419] width 311 height 47
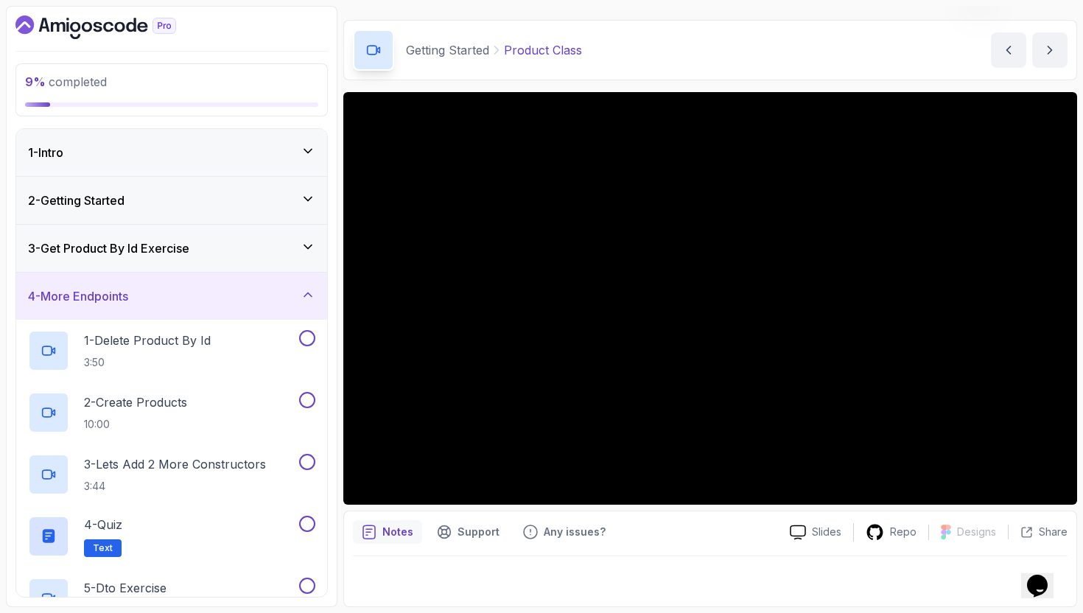
click at [216, 217] on div "2 - Getting Started" at bounding box center [171, 200] width 311 height 47
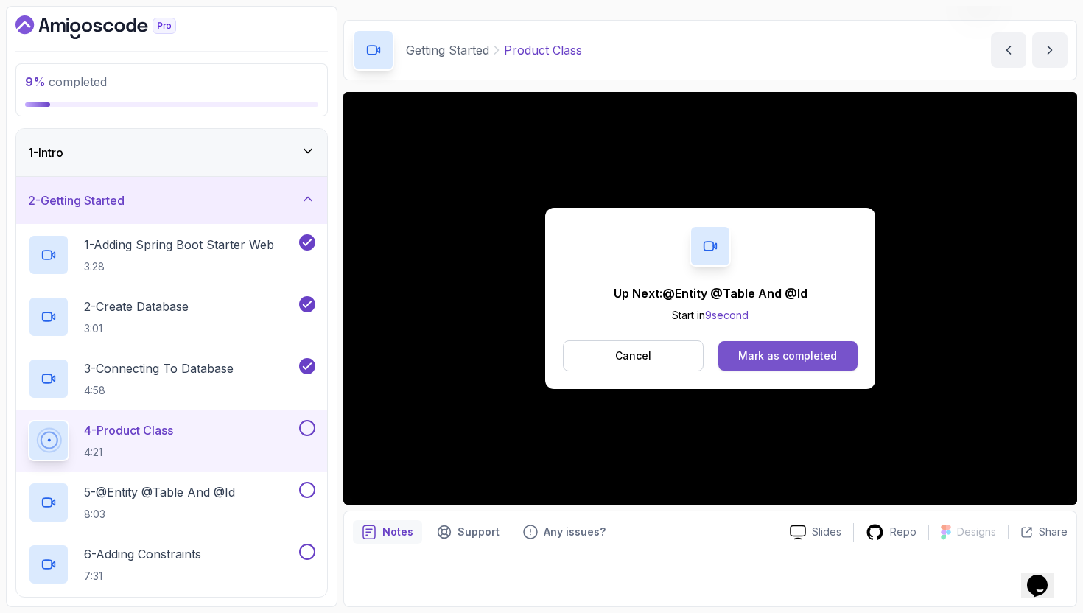
click at [828, 360] on div "Mark as completed" at bounding box center [787, 355] width 99 height 15
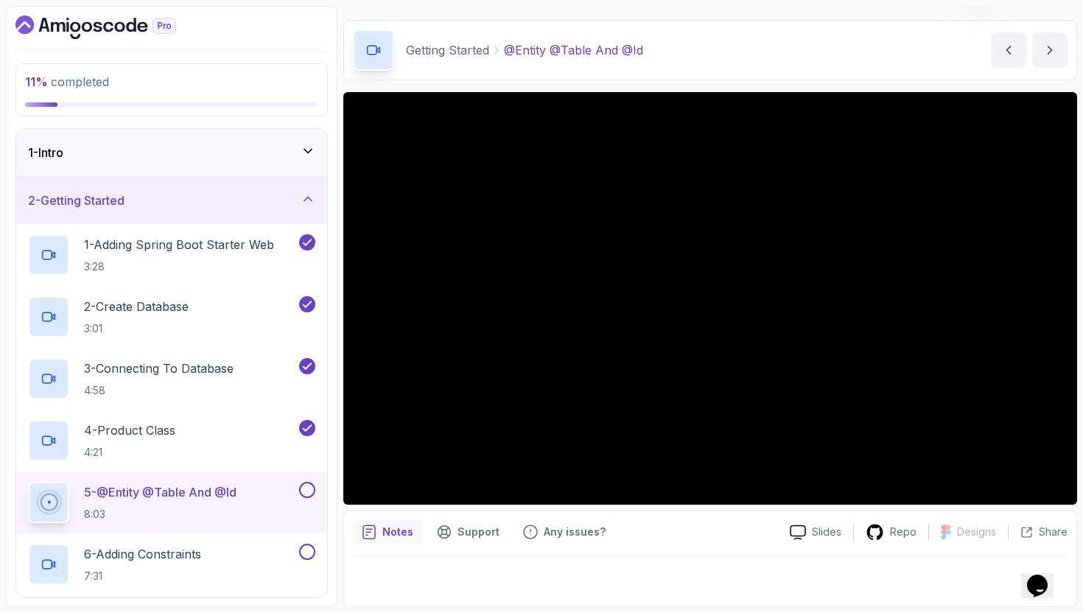
drag, startPoint x: 296, startPoint y: 280, endPoint x: 348, endPoint y: 281, distance: 52.3
click at [297, 281] on div "1 - Adding Spring Boot Starter Web 3:28" at bounding box center [171, 255] width 311 height 62
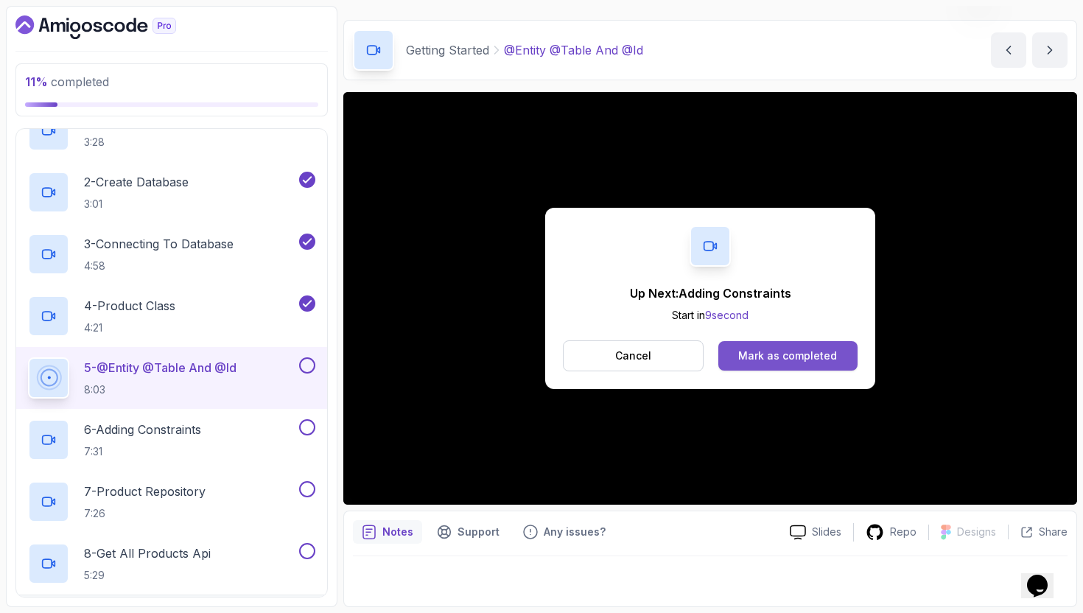
click at [809, 354] on div "Mark as completed" at bounding box center [787, 355] width 99 height 15
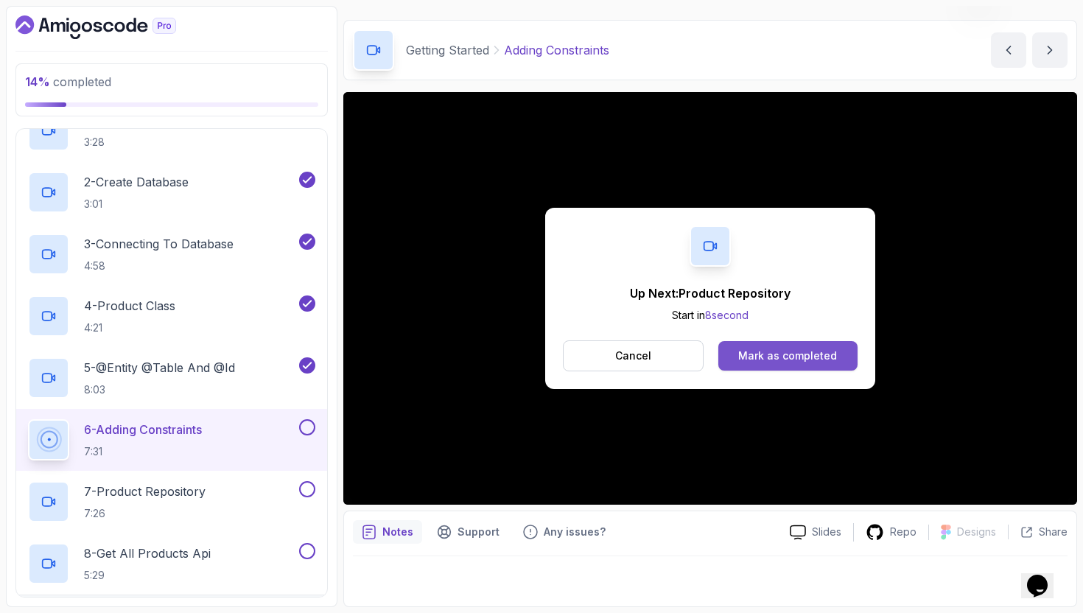
click at [818, 370] on button "Mark as completed" at bounding box center [787, 355] width 139 height 29
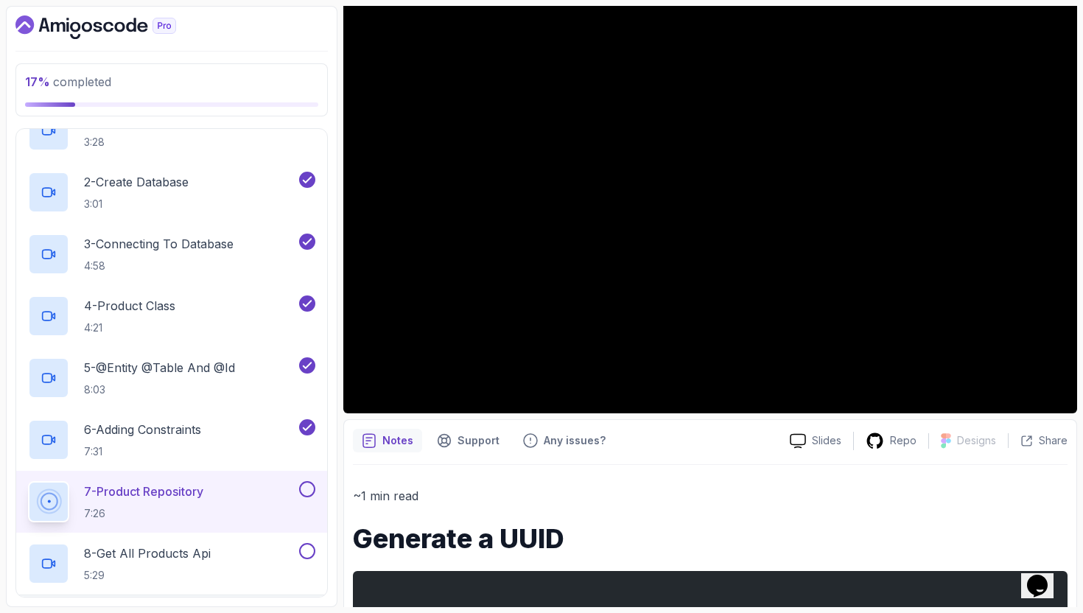
scroll to position [28, 0]
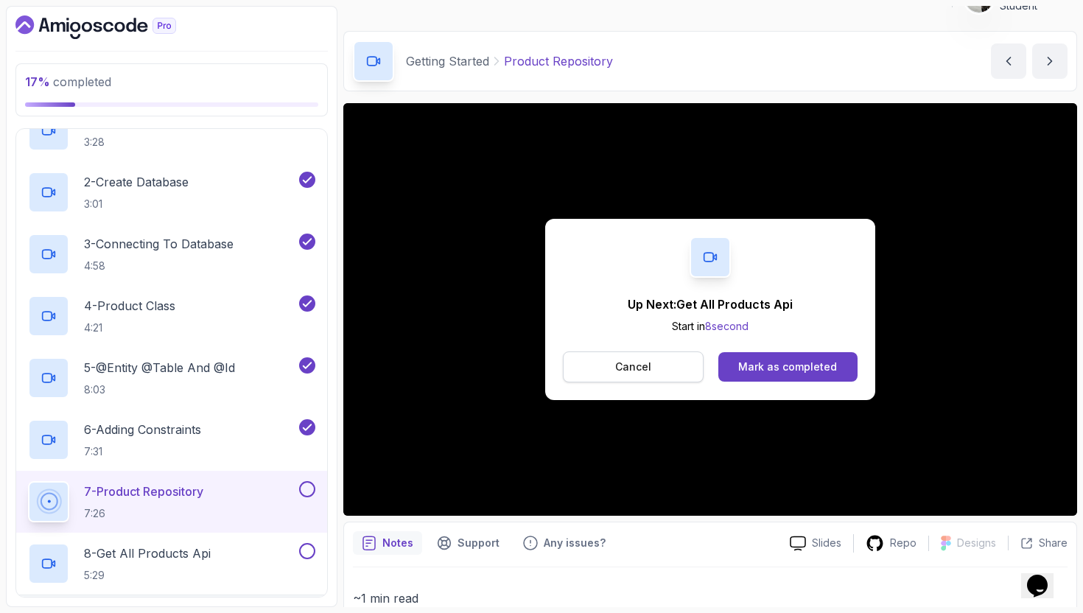
click at [645, 367] on p "Cancel" at bounding box center [633, 366] width 36 height 15
click at [673, 375] on button "Cancel" at bounding box center [633, 366] width 141 height 31
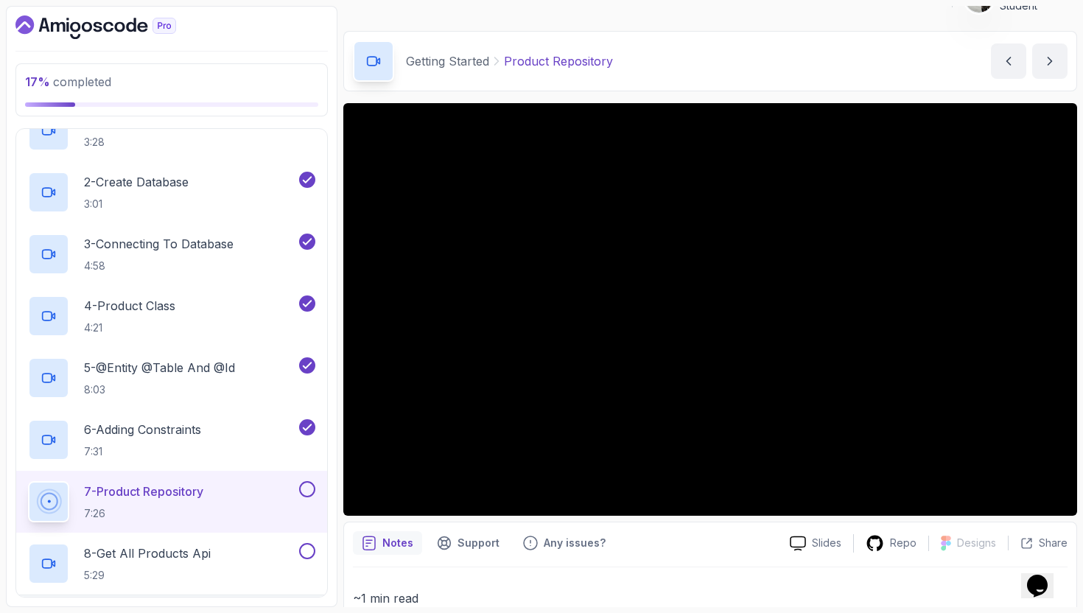
click at [744, 553] on div "Notes Support Any issues?" at bounding box center [565, 543] width 425 height 24
click at [312, 490] on button at bounding box center [307, 489] width 16 height 16
click at [221, 557] on div "8 - Get All Products Api 5:29" at bounding box center [162, 563] width 268 height 41
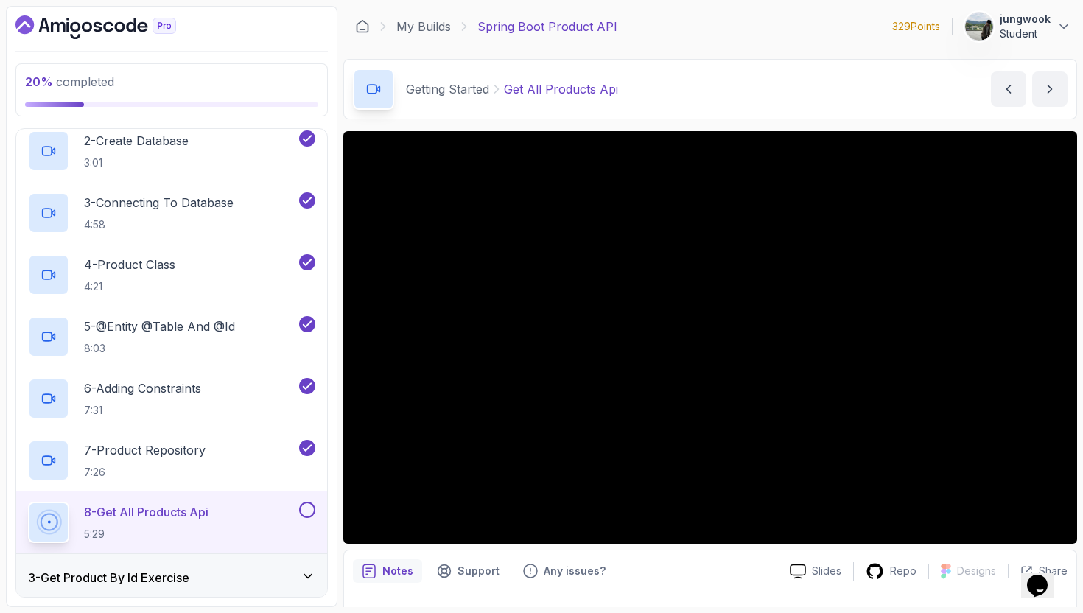
scroll to position [166, 0]
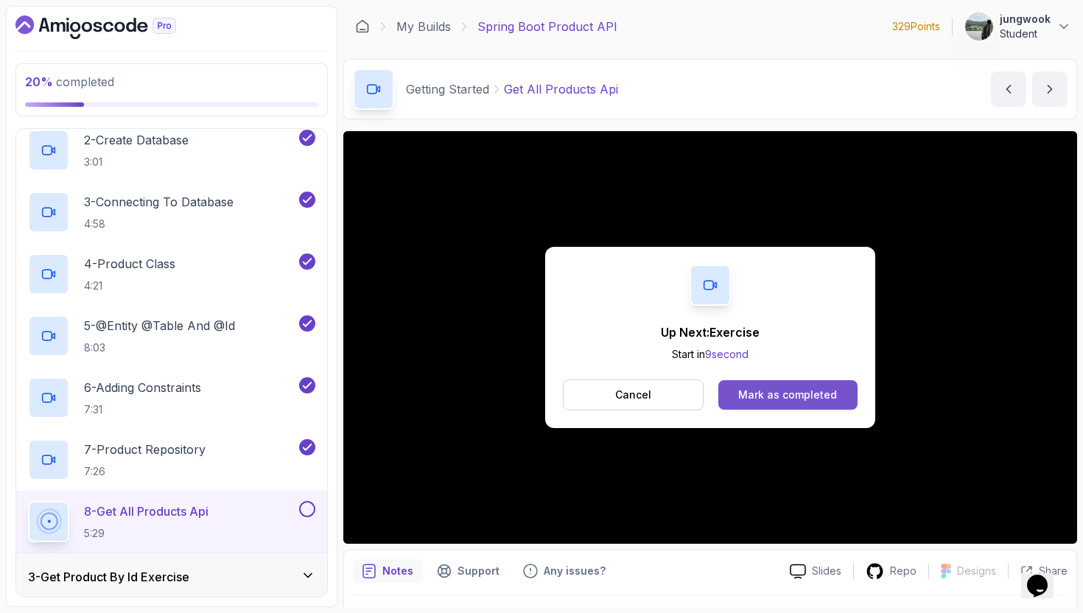
click at [798, 397] on div "Mark as completed" at bounding box center [787, 394] width 99 height 15
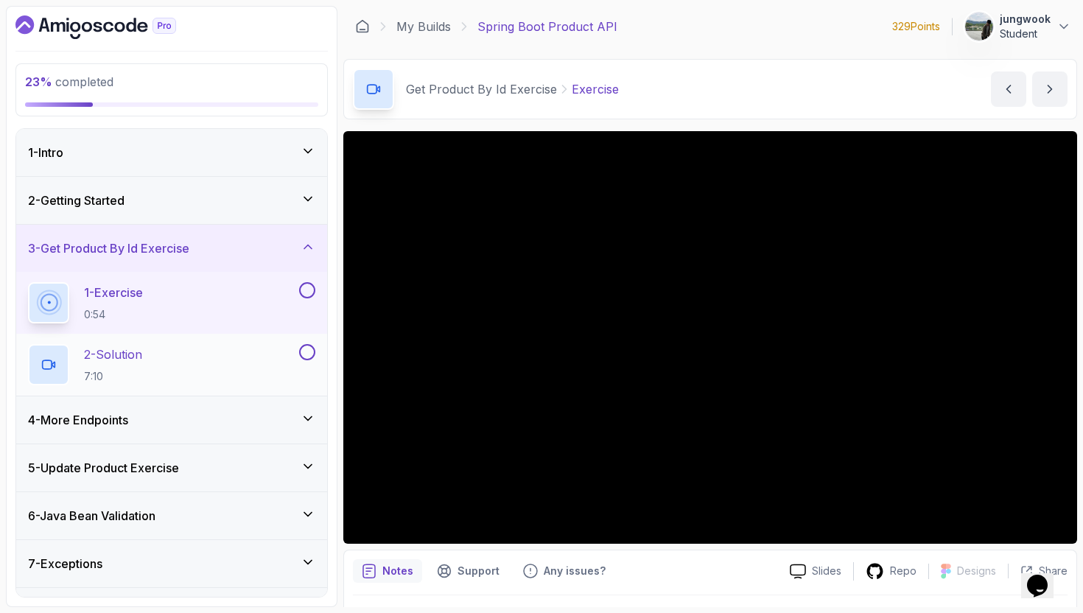
click at [203, 364] on div "2 - Solution 7:10" at bounding box center [162, 364] width 268 height 41
